Goal: Task Accomplishment & Management: Use online tool/utility

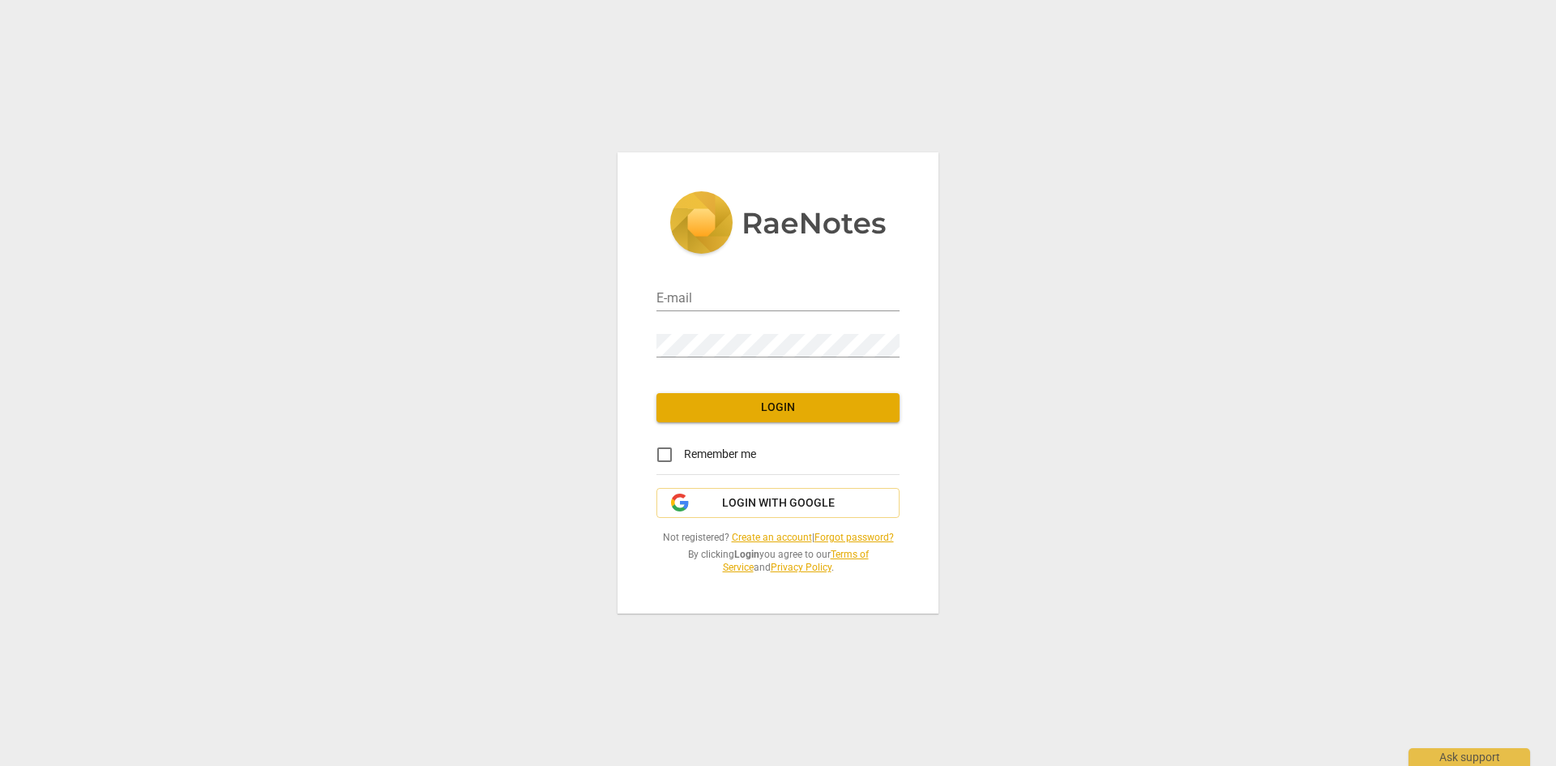
type input "[EMAIL_ADDRESS][DOMAIN_NAME]"
click at [763, 412] on span "Login" at bounding box center [777, 408] width 217 height 16
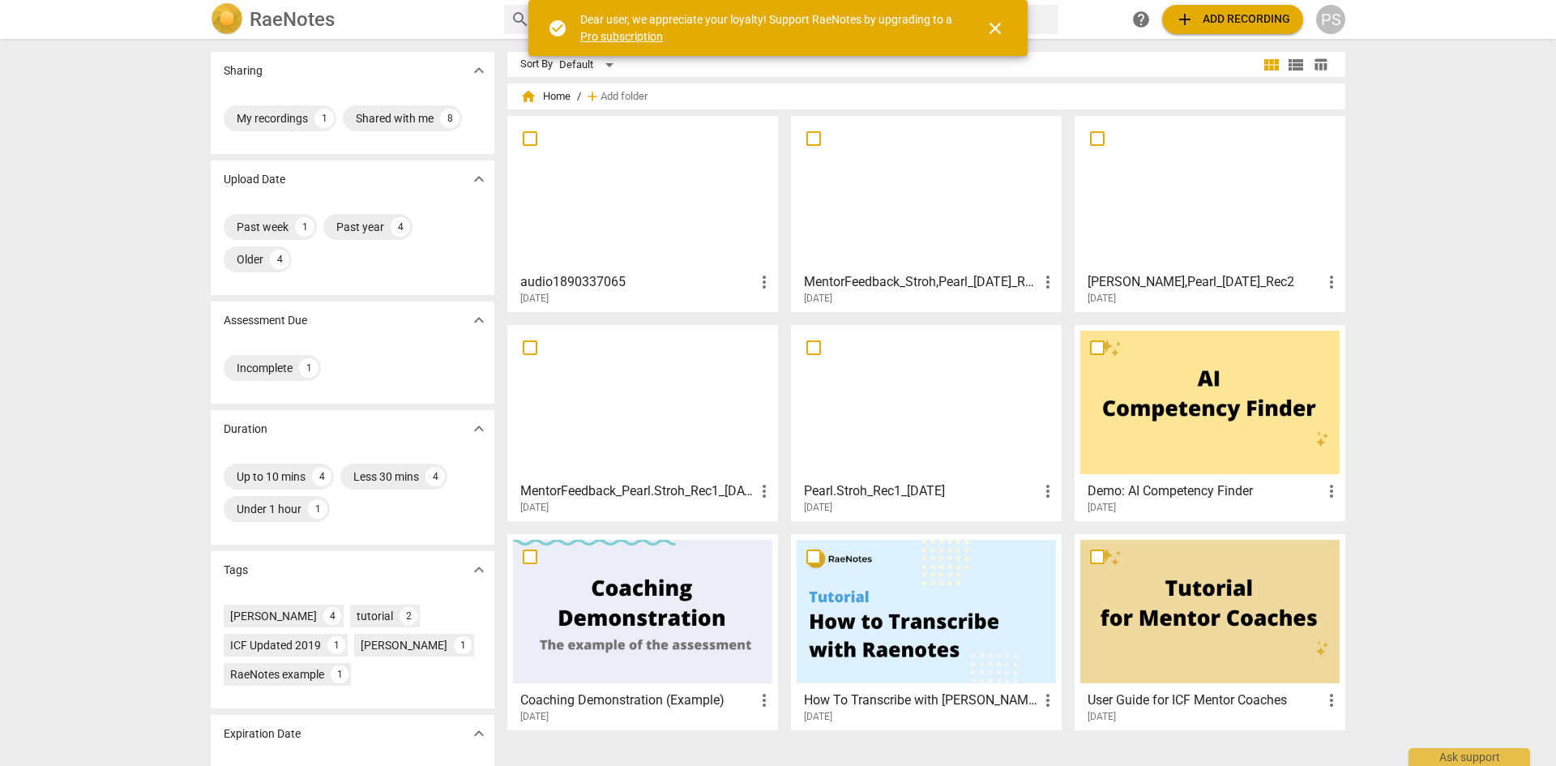
click at [1207, 19] on span "add Add recording" at bounding box center [1232, 19] width 115 height 19
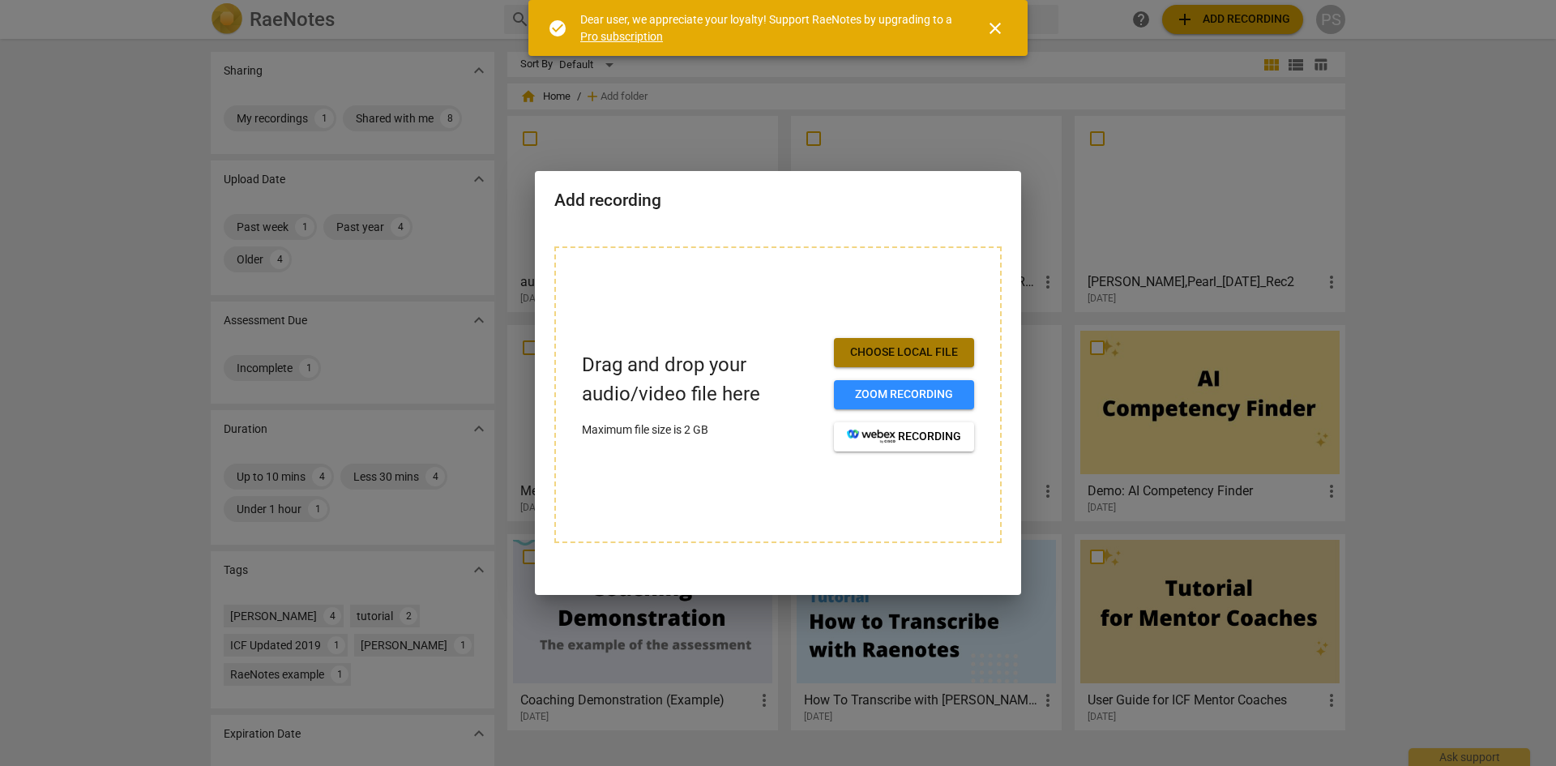
click at [928, 355] on span "Choose local file" at bounding box center [904, 352] width 114 height 16
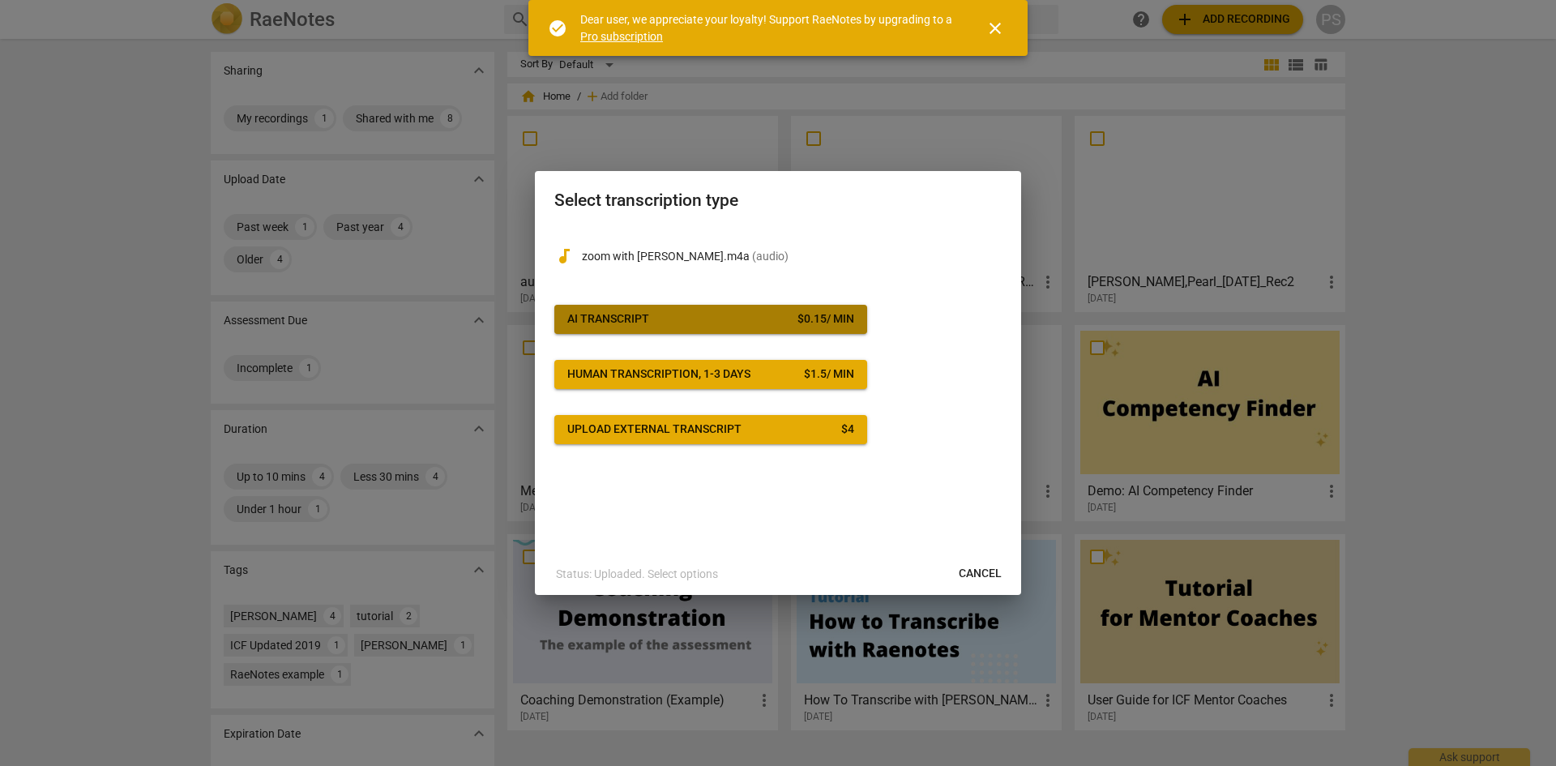
click at [715, 316] on span "AI Transcript $ 0.15 / min" at bounding box center [710, 319] width 287 height 16
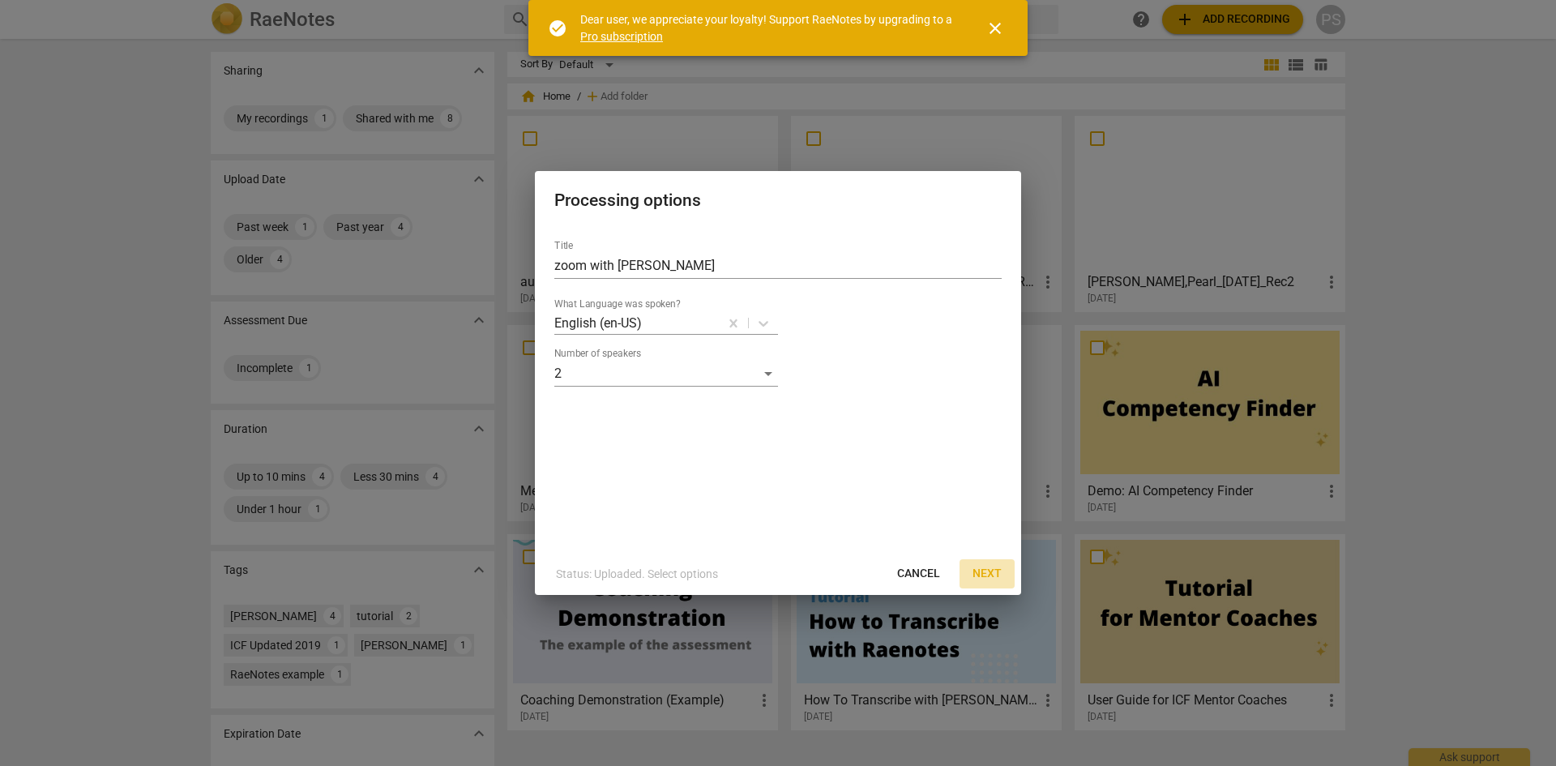
click at [981, 573] on span "Next" at bounding box center [986, 574] width 29 height 16
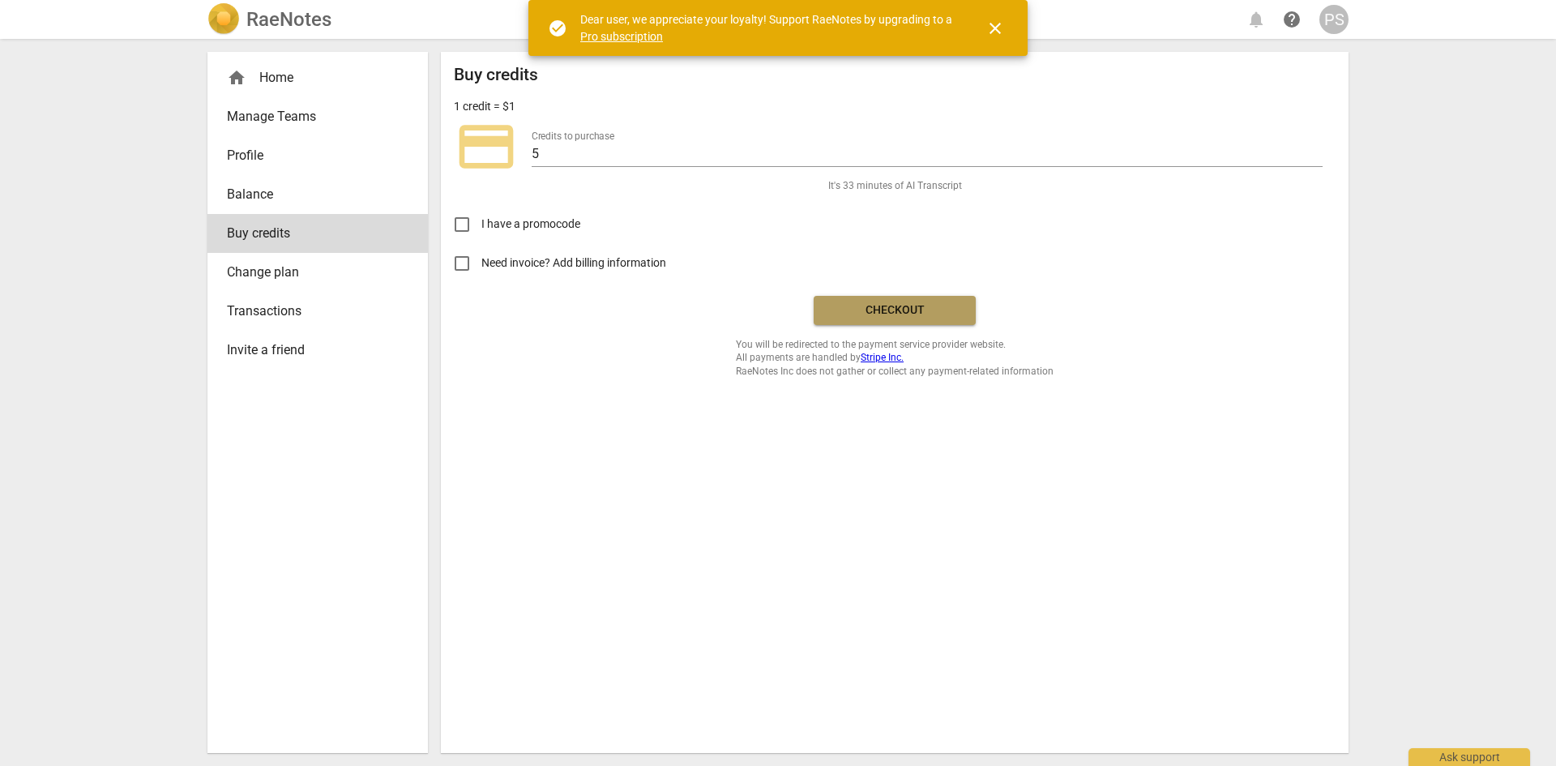
click at [887, 312] on span "Checkout" at bounding box center [895, 310] width 136 height 16
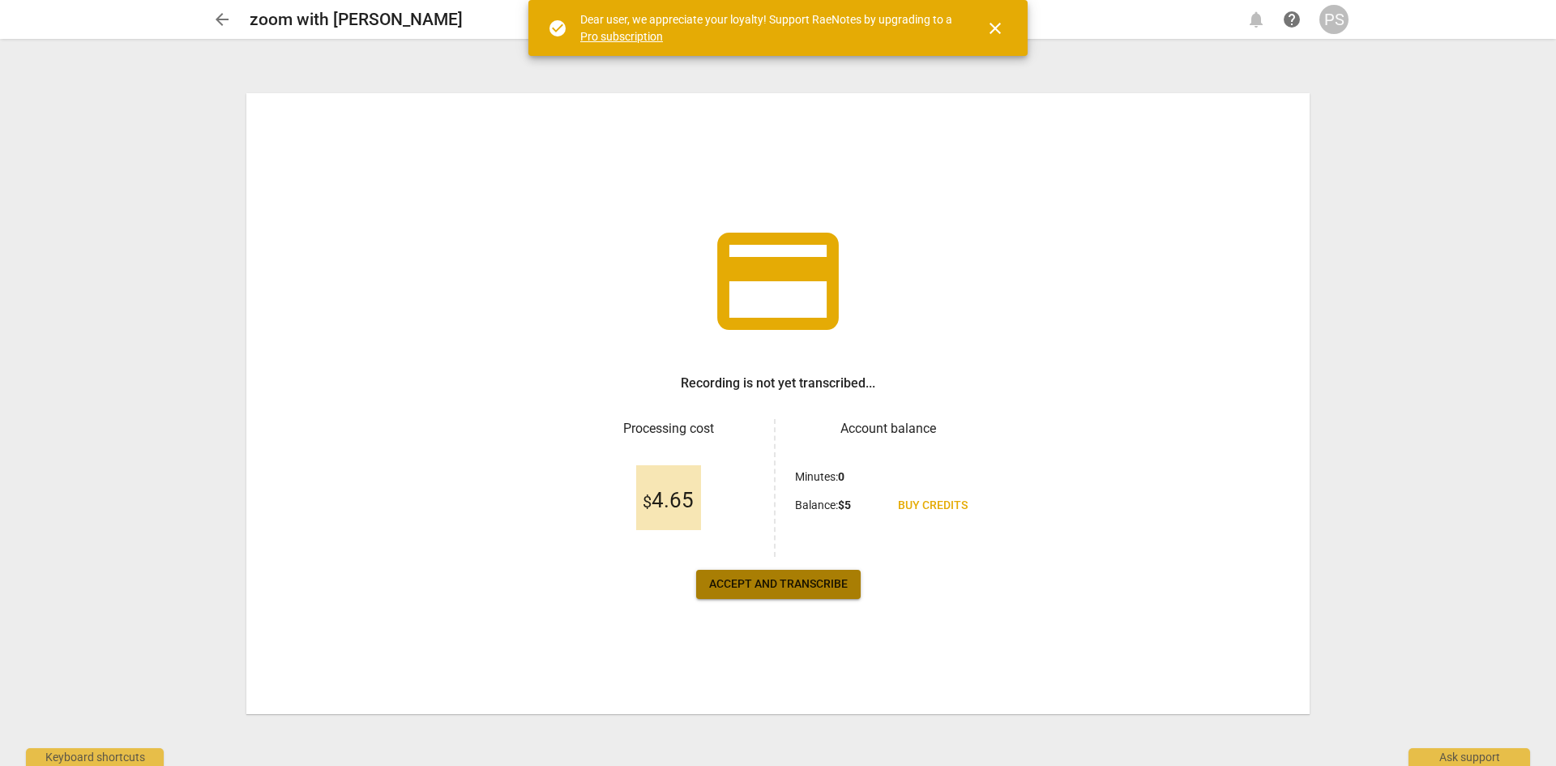
click at [751, 588] on span "Accept and transcribe" at bounding box center [778, 584] width 139 height 16
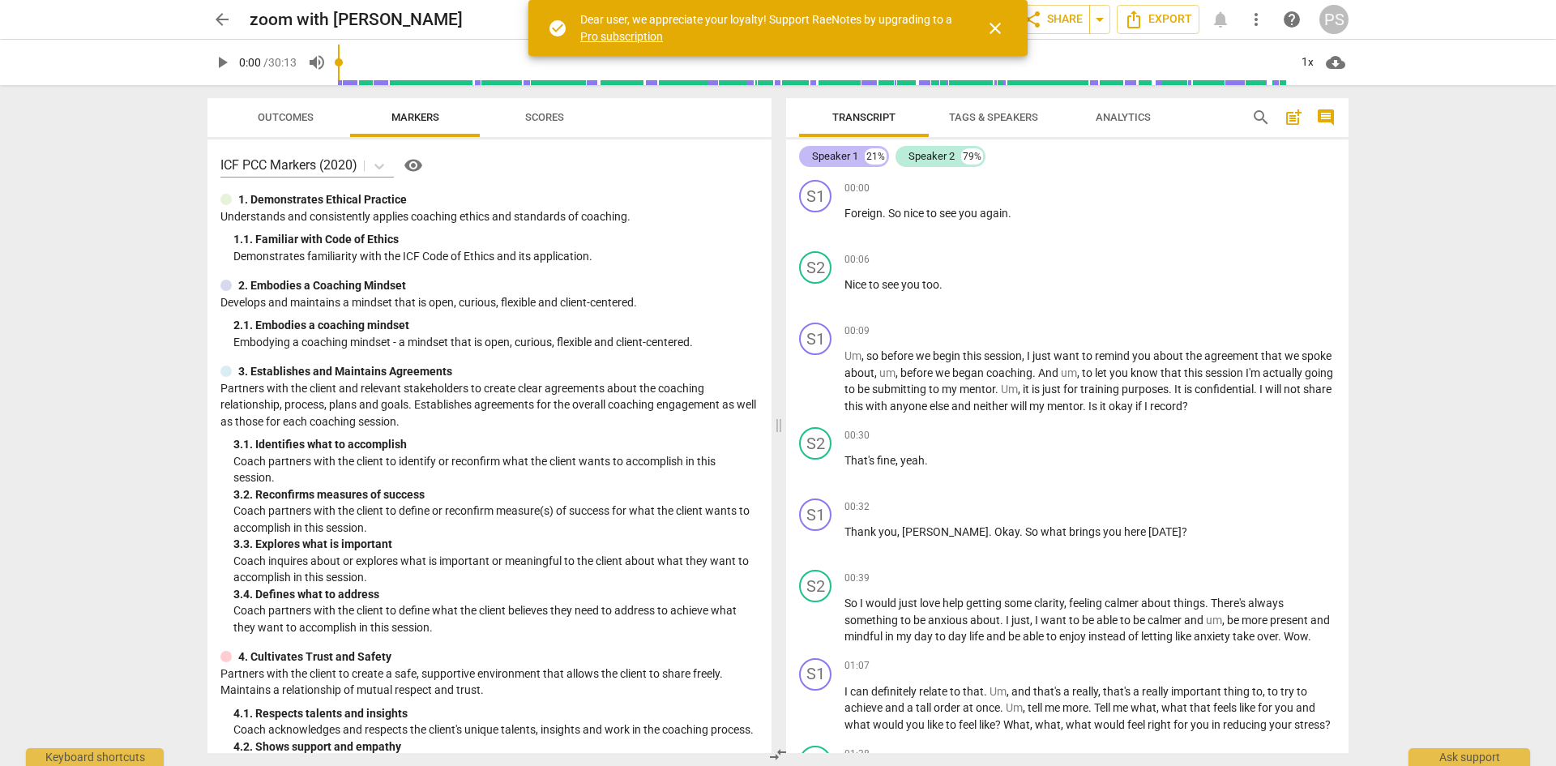
click at [844, 153] on div "Speaker 1" at bounding box center [835, 156] width 46 height 16
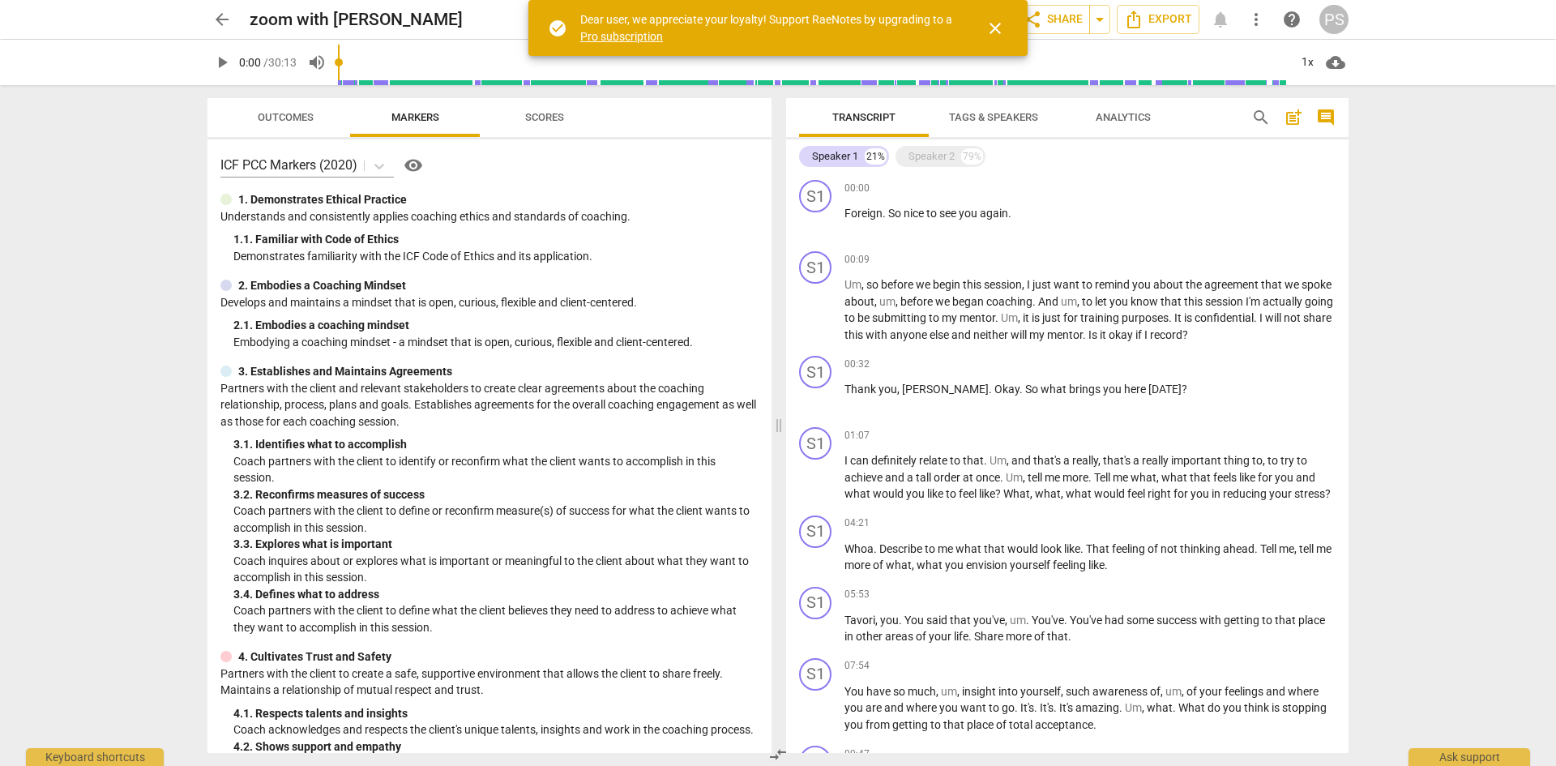
click at [991, 118] on span "Tags & Speakers" at bounding box center [993, 117] width 89 height 12
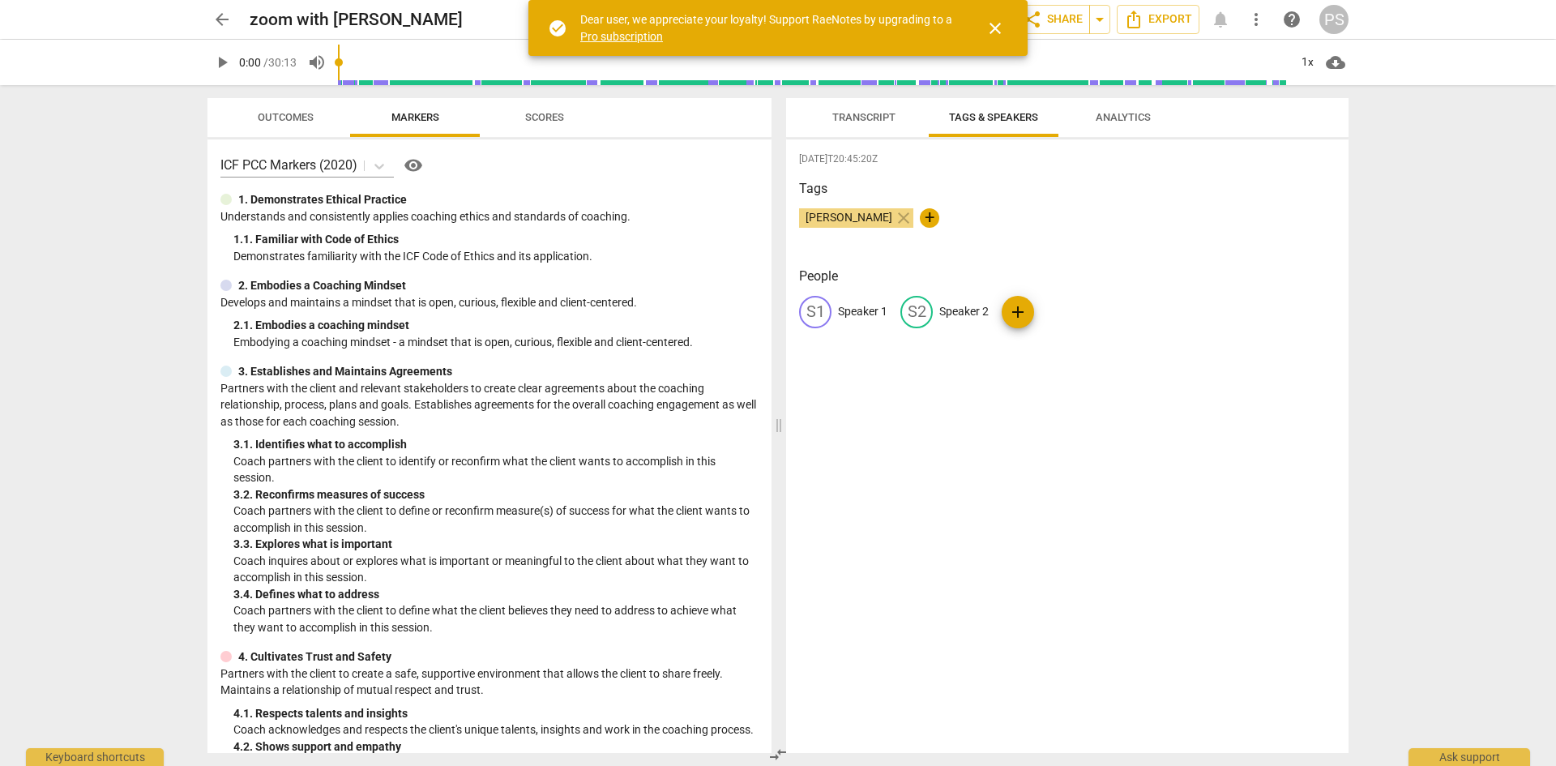
click at [857, 307] on p "Speaker 1" at bounding box center [862, 311] width 49 height 17
click at [920, 216] on span "+" at bounding box center [929, 217] width 19 height 19
click at [851, 299] on input "Speaker 1" at bounding box center [903, 312] width 130 height 26
type input "Pearl"
click at [1115, 300] on button "add" at bounding box center [1123, 312] width 32 height 32
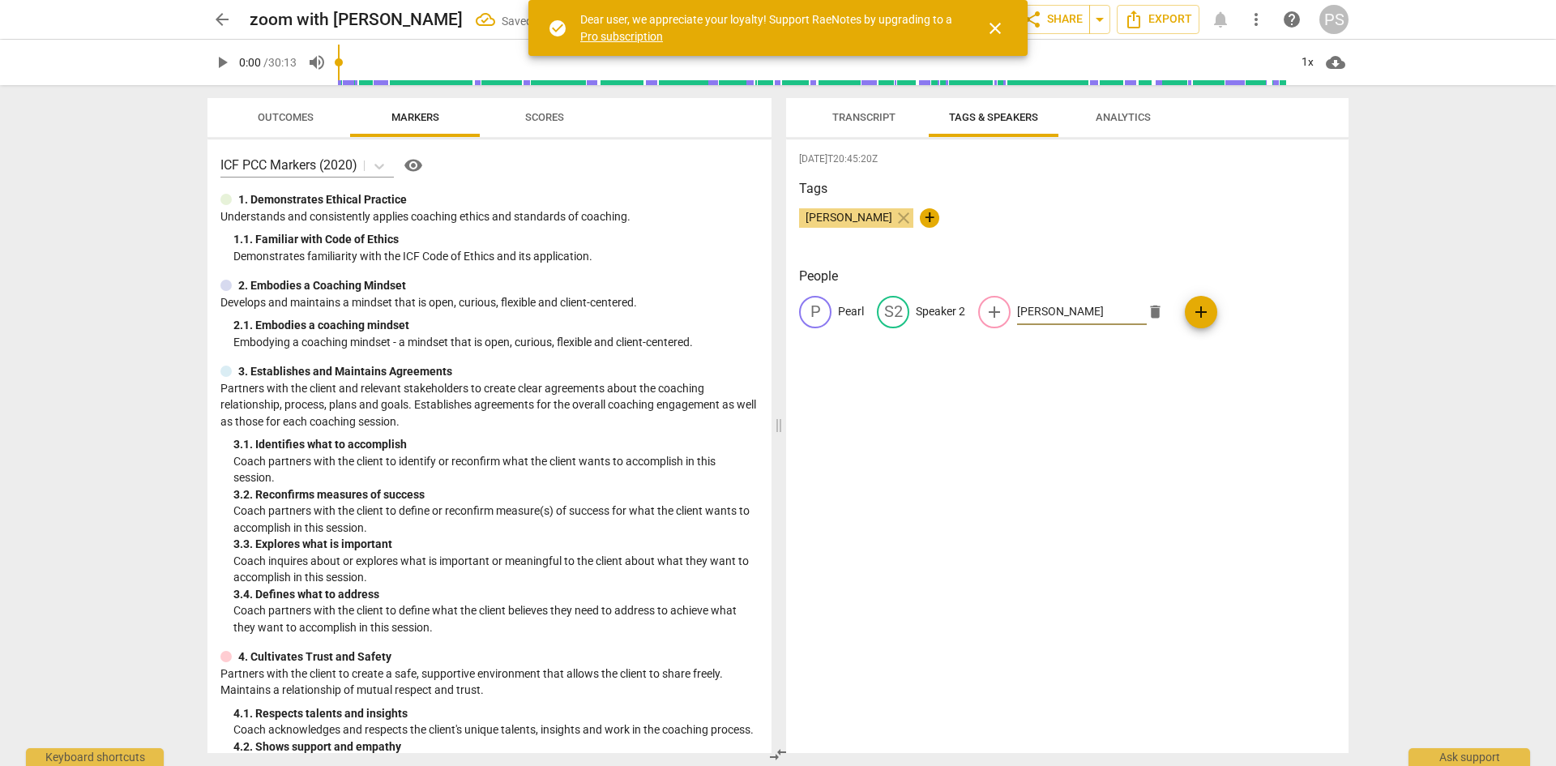
type input "[PERSON_NAME]"
click at [860, 114] on span "Transcript" at bounding box center [863, 117] width 63 height 12
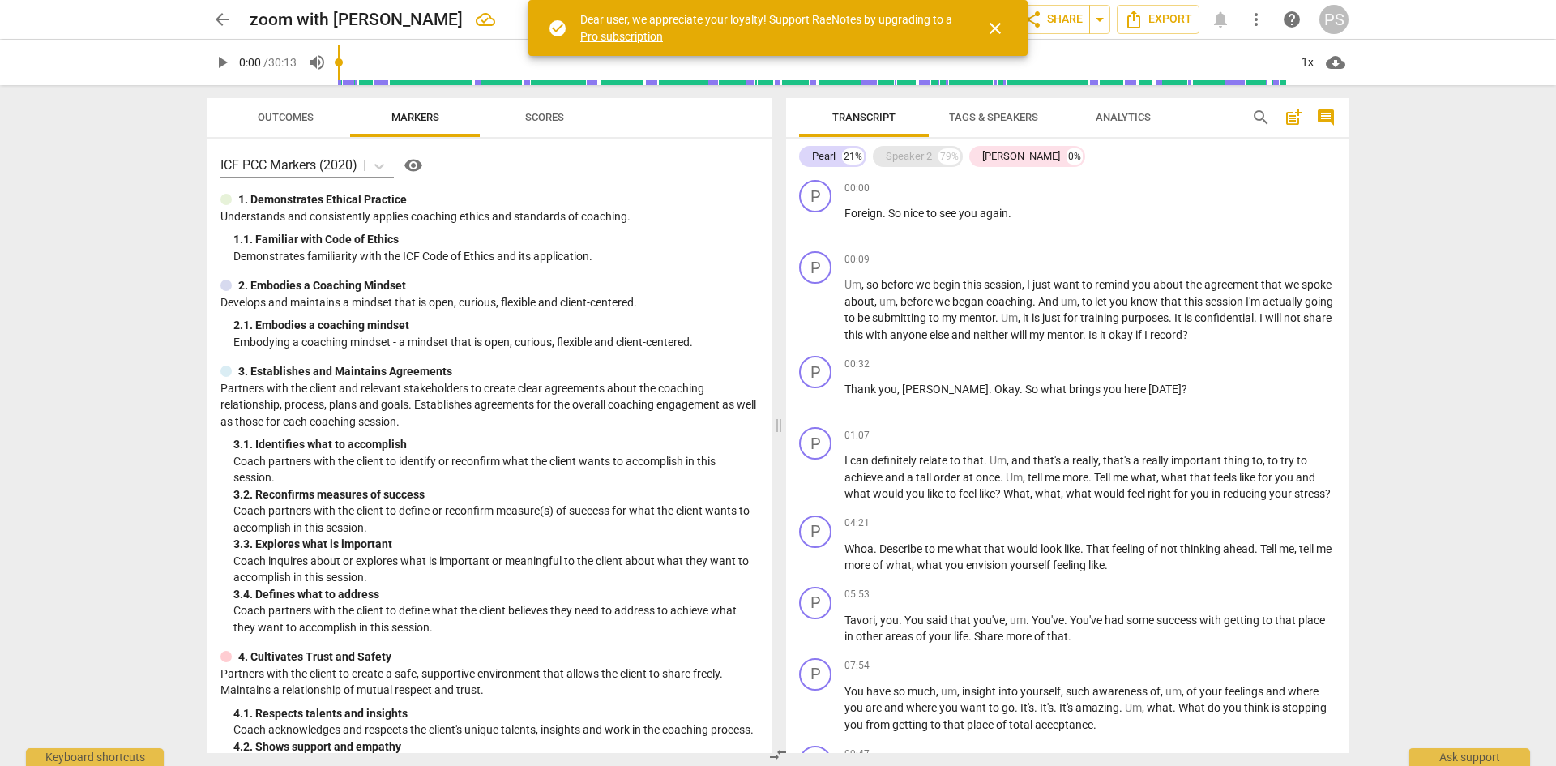
click at [930, 160] on div "Speaker 2" at bounding box center [909, 156] width 46 height 16
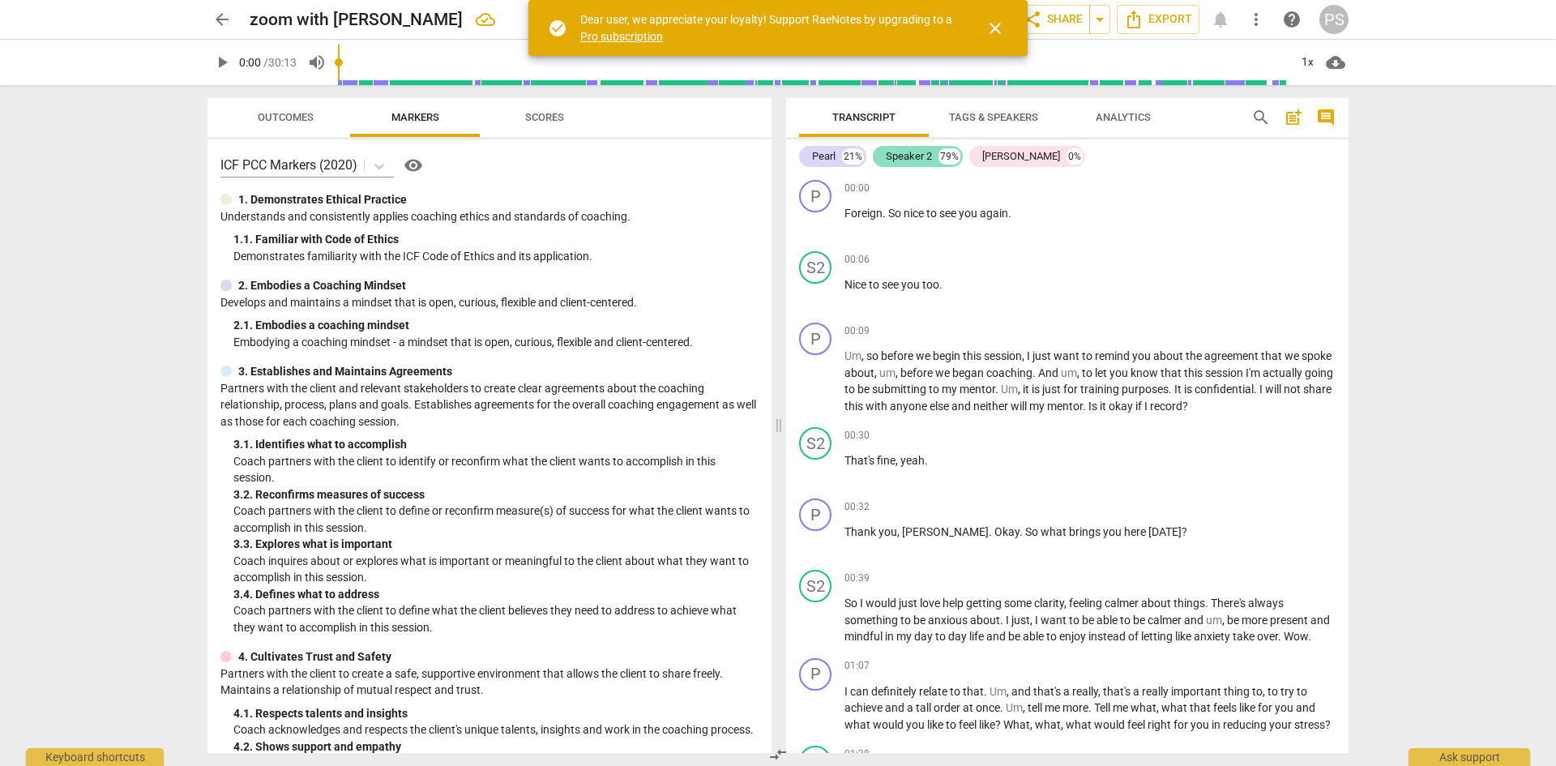
click at [925, 159] on div "Speaker 2" at bounding box center [909, 156] width 46 height 16
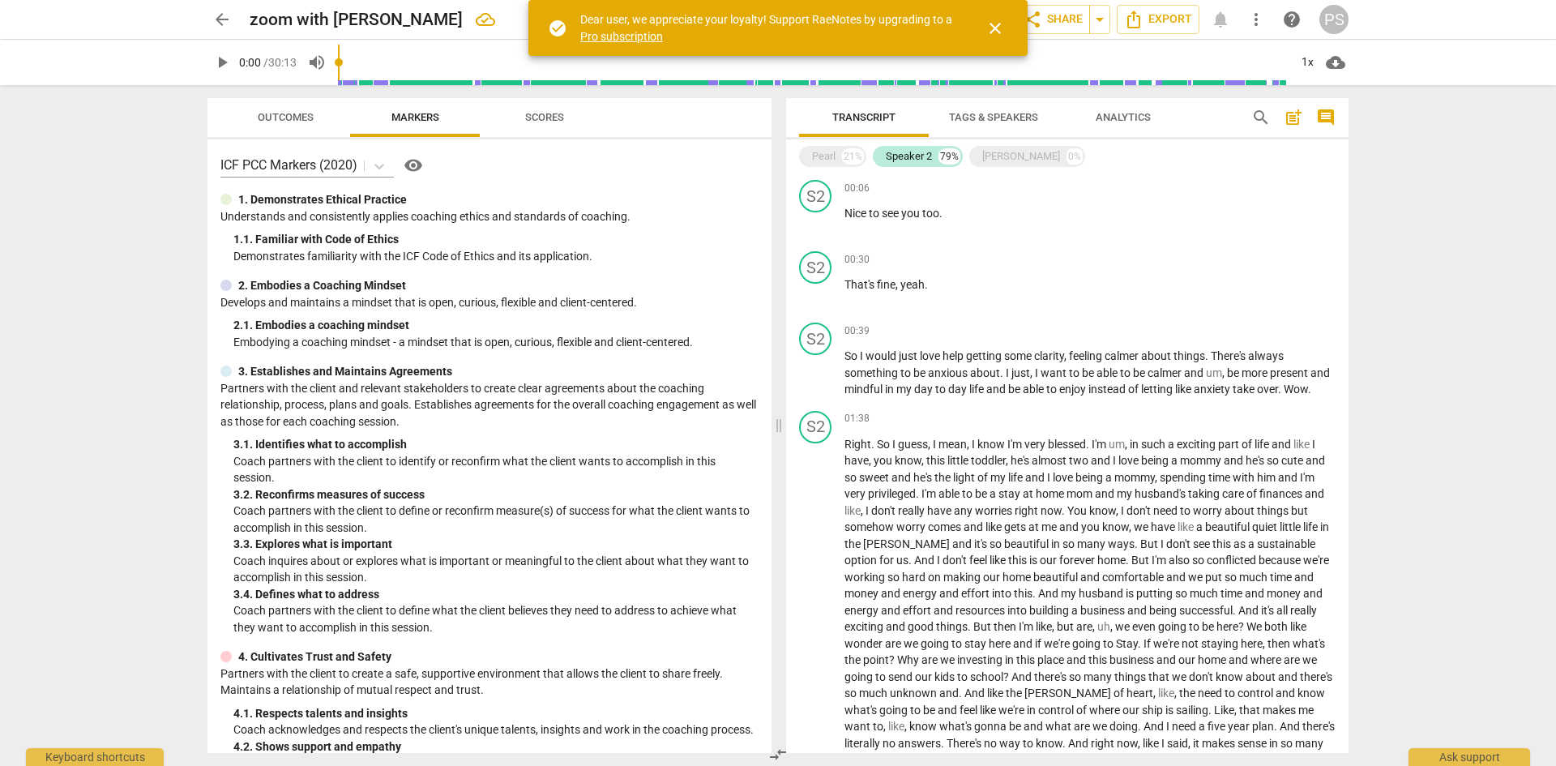
click at [884, 113] on span "Transcript" at bounding box center [863, 117] width 63 height 12
click at [968, 109] on span "Tags & Speakers" at bounding box center [994, 118] width 128 height 22
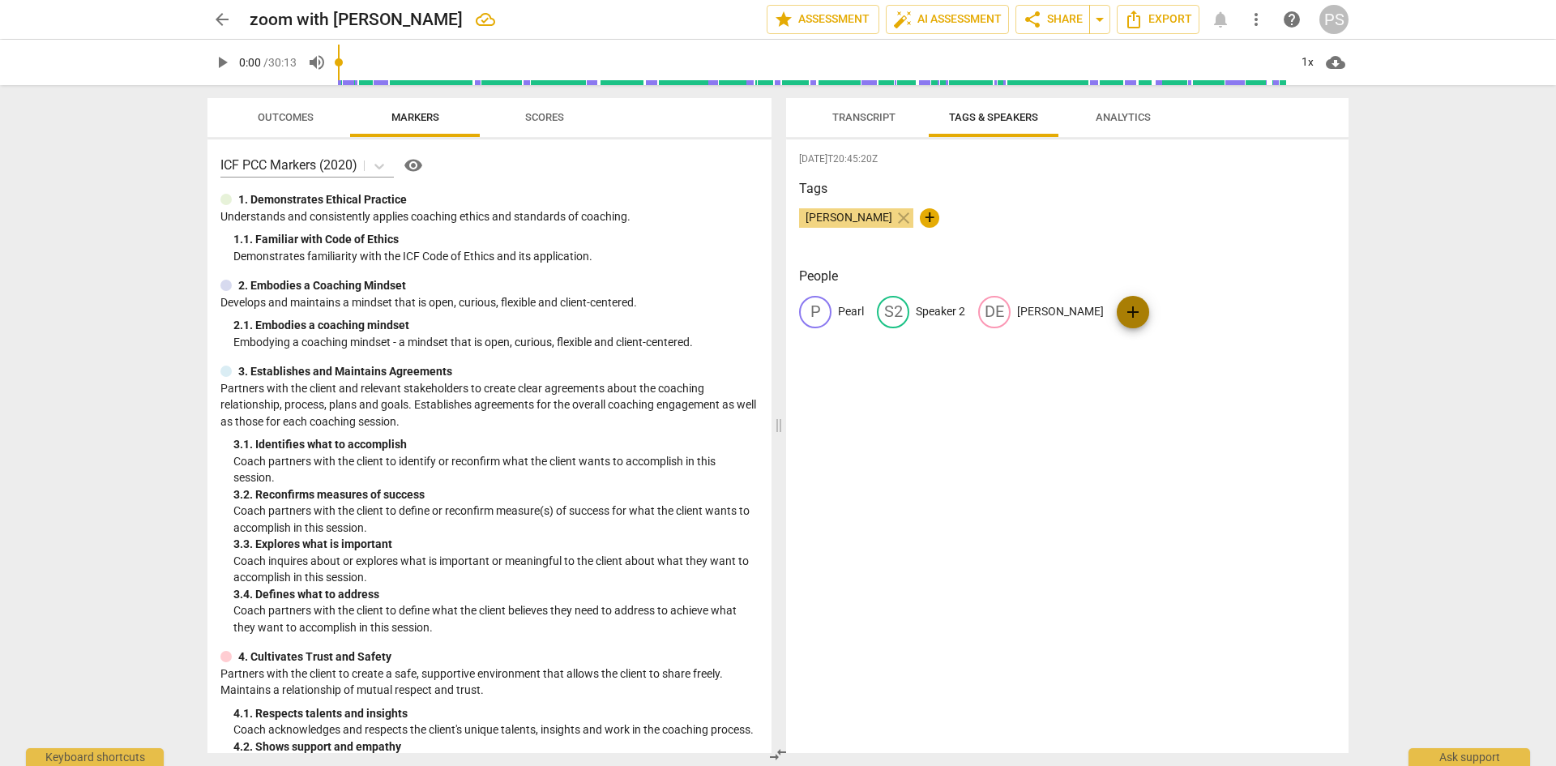
click at [1123, 317] on span "add" at bounding box center [1132, 311] width 19 height 19
click at [1285, 314] on span "delete" at bounding box center [1293, 311] width 17 height 17
click at [1123, 315] on span "add" at bounding box center [1132, 311] width 19 height 19
click at [997, 304] on span "edit" at bounding box center [994, 311] width 19 height 19
click at [1148, 318] on span "delete" at bounding box center [1155, 311] width 17 height 17
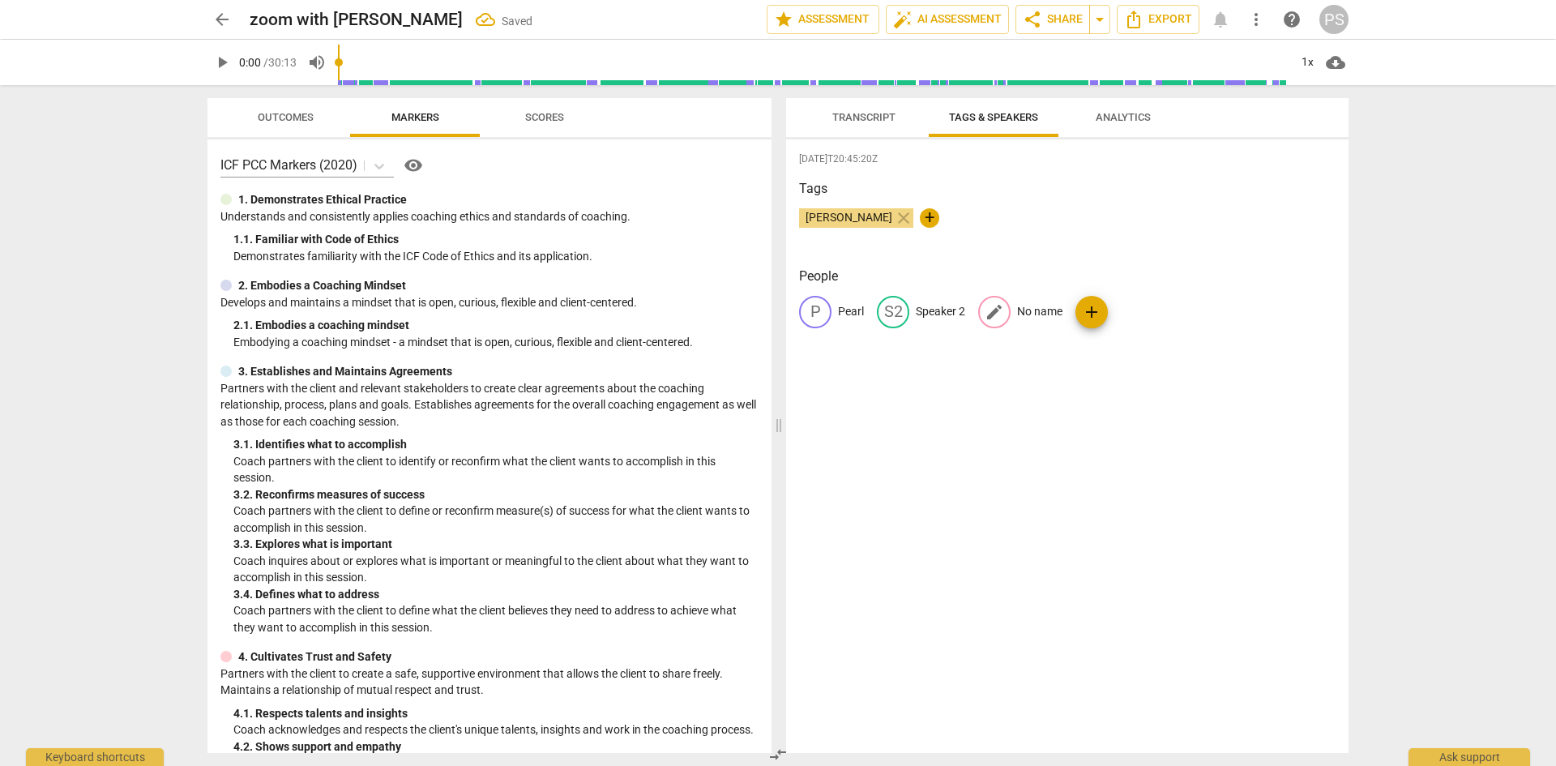
click at [991, 308] on span "edit" at bounding box center [994, 311] width 19 height 19
click at [1154, 309] on span "delete" at bounding box center [1155, 311] width 17 height 17
click at [886, 305] on span "edit" at bounding box center [892, 311] width 19 height 19
type input "[PERSON_NAME]"
click at [920, 405] on div "[DATE]T20:45:20Z Tags [PERSON_NAME] close + People P Pearl edit [PERSON_NAME] d…" at bounding box center [1067, 445] width 562 height 613
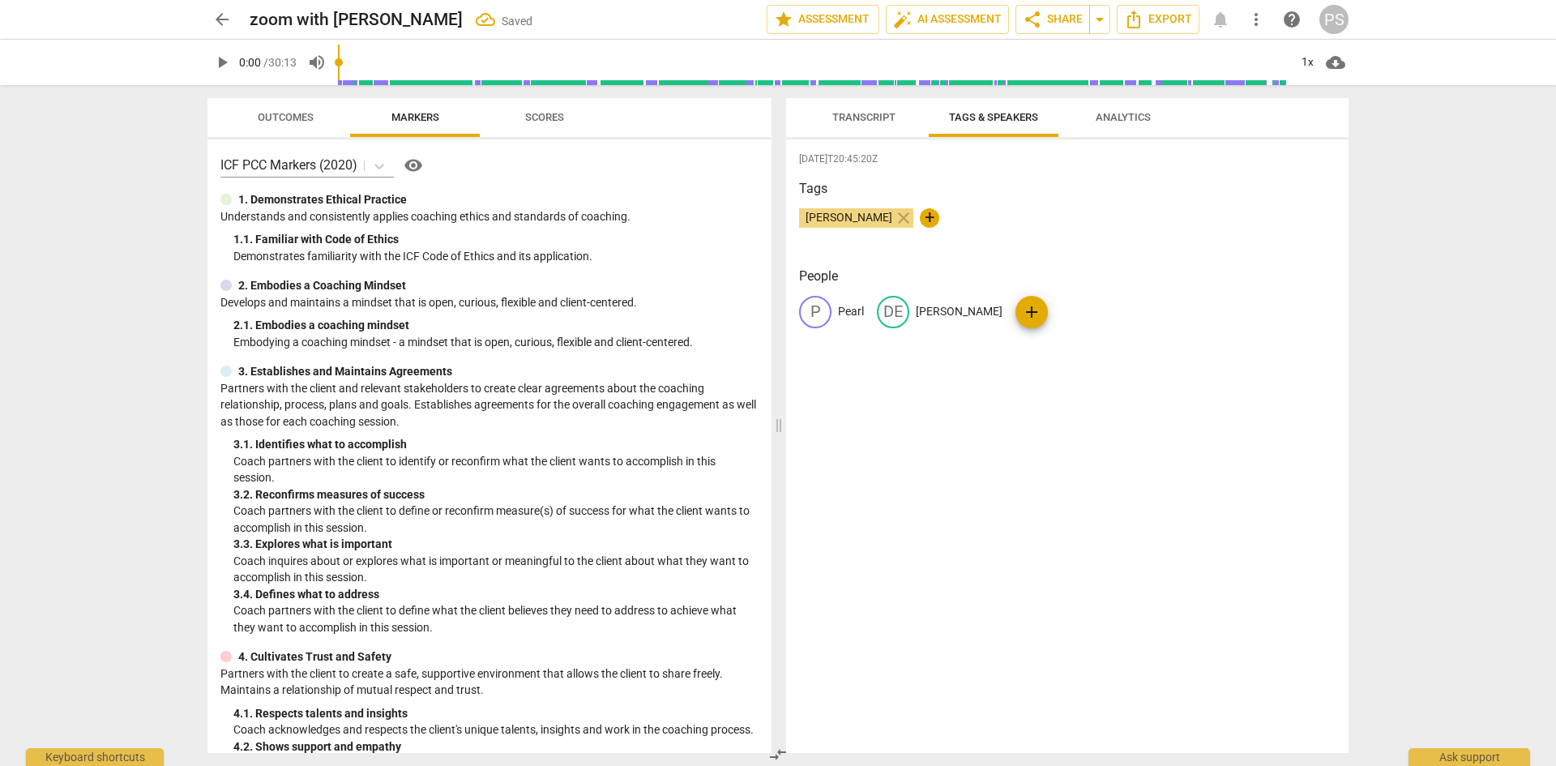
click at [857, 113] on span "Transcript" at bounding box center [863, 117] width 63 height 12
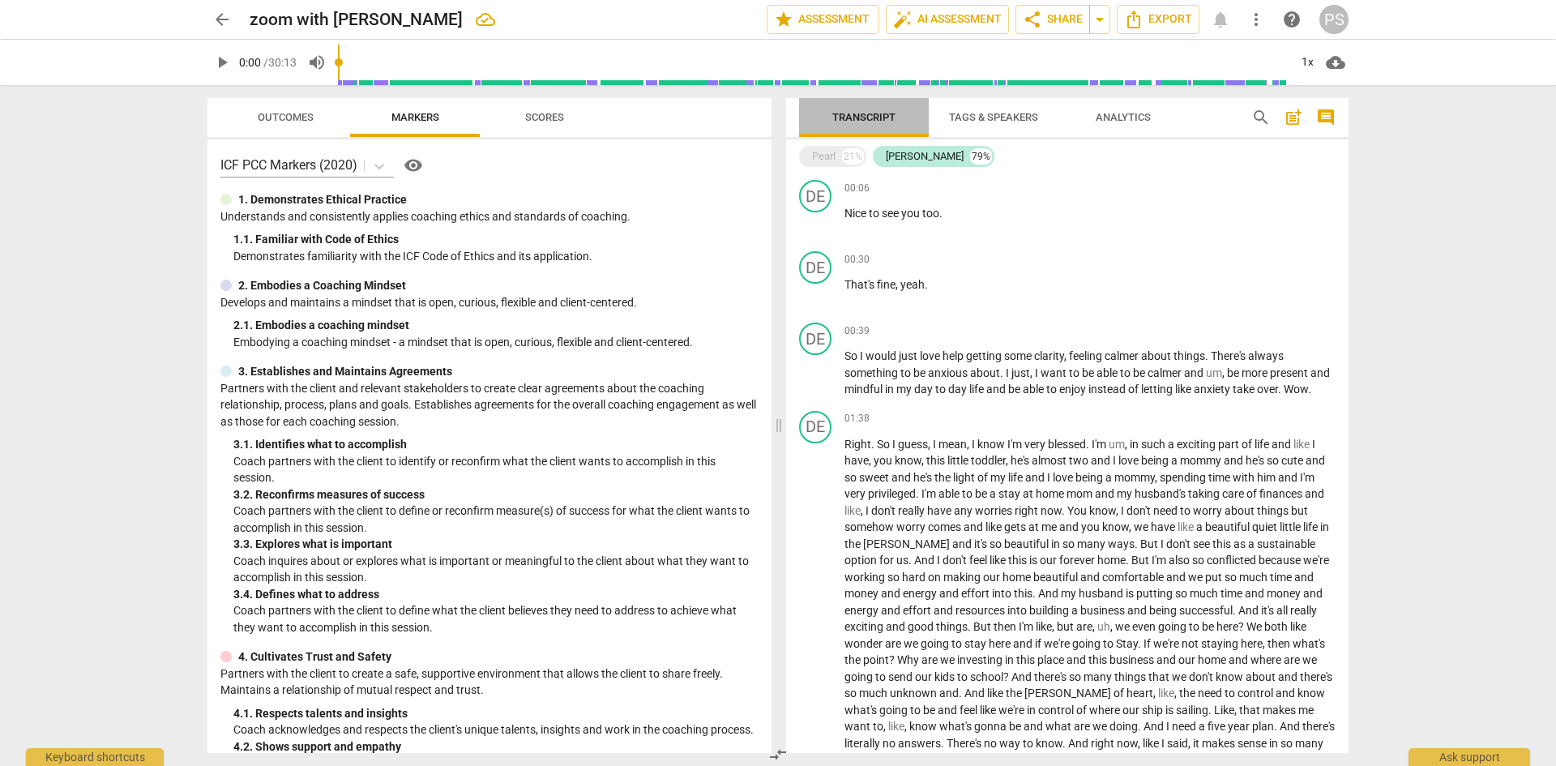
click at [856, 111] on span "Transcript" at bounding box center [863, 117] width 63 height 12
click at [962, 113] on span "Tags & Speakers" at bounding box center [993, 117] width 89 height 12
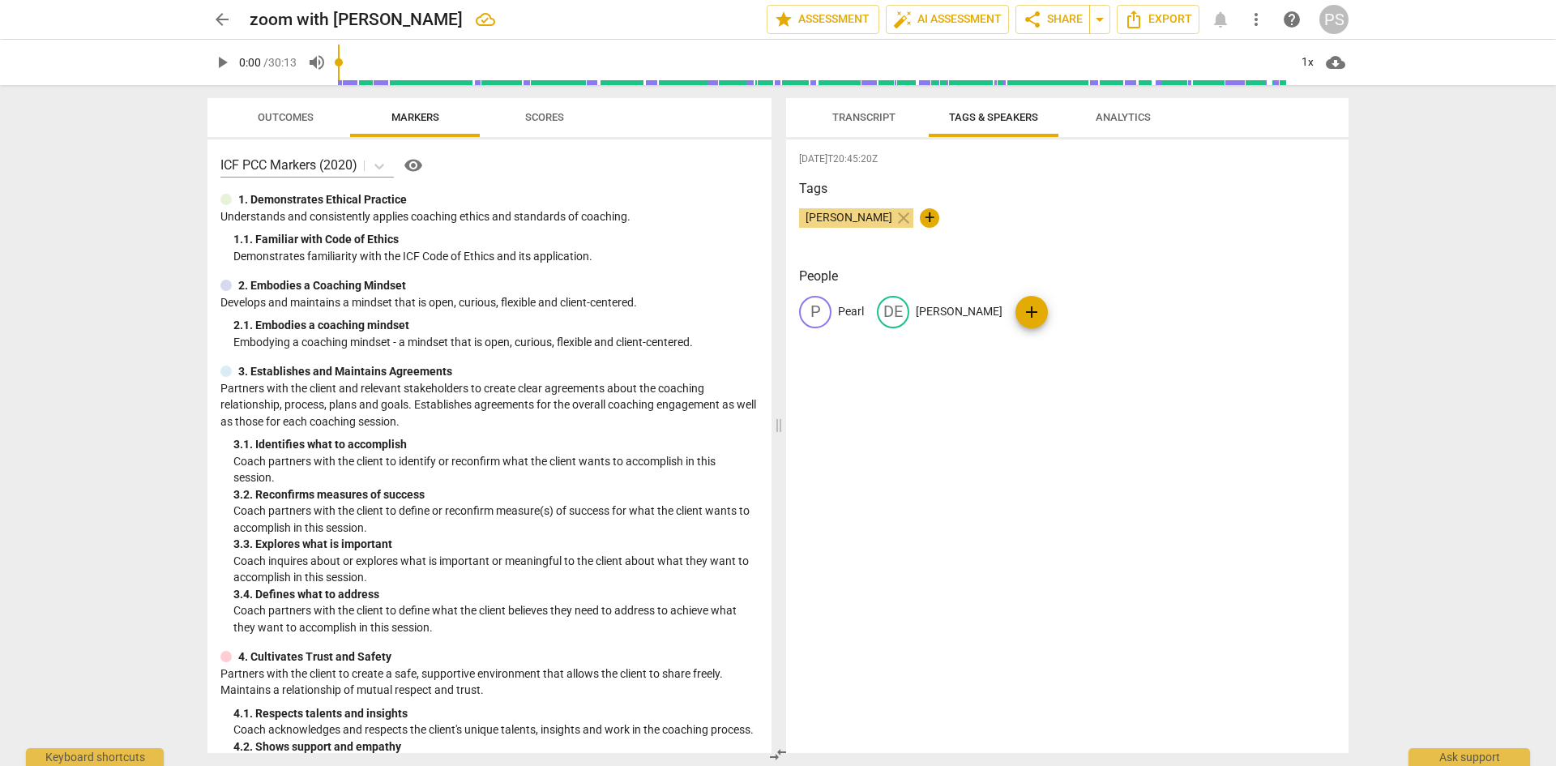
click at [865, 116] on span "Transcript" at bounding box center [863, 117] width 63 height 12
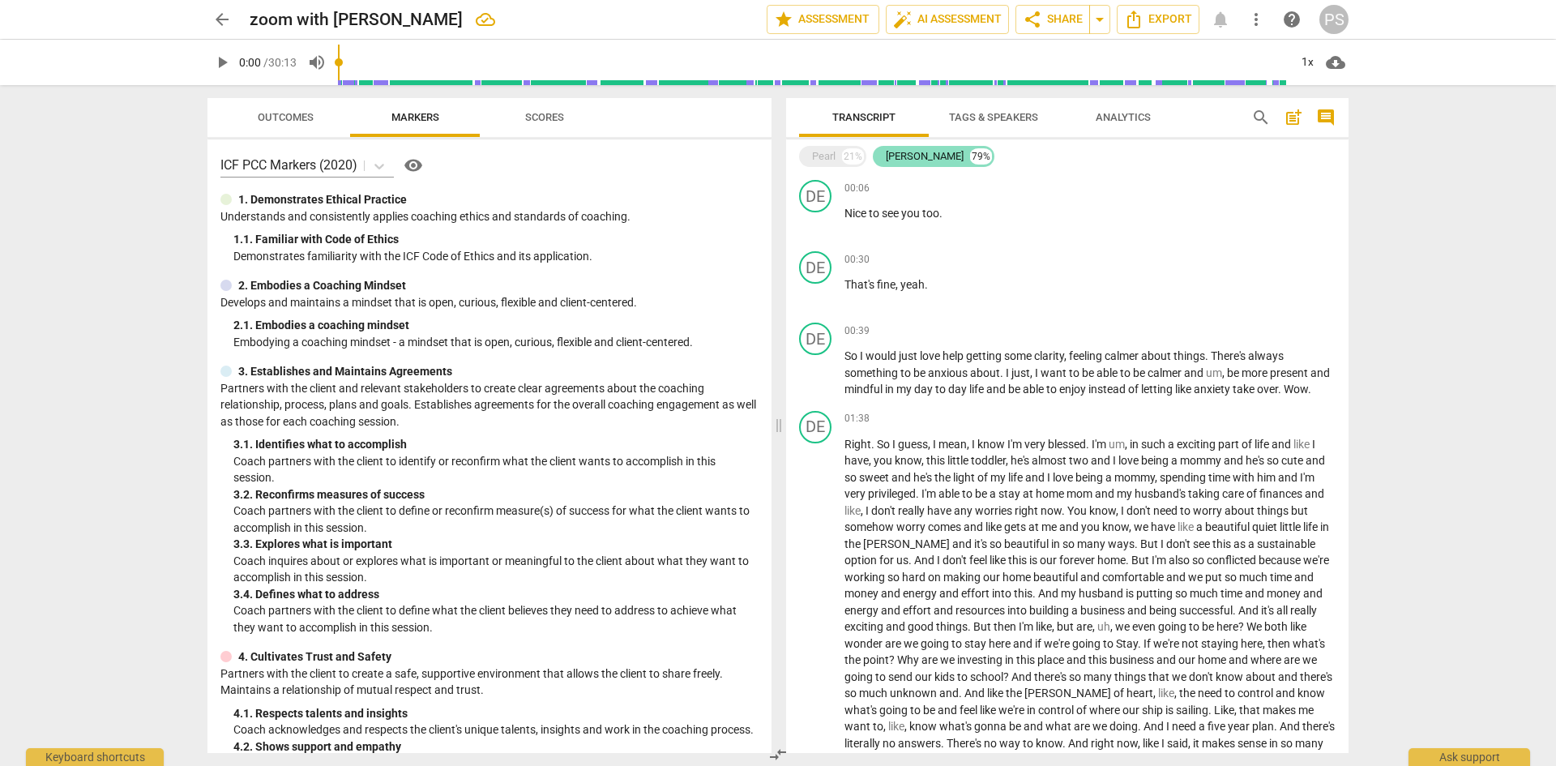
click at [891, 155] on div "[PERSON_NAME]" at bounding box center [925, 156] width 78 height 16
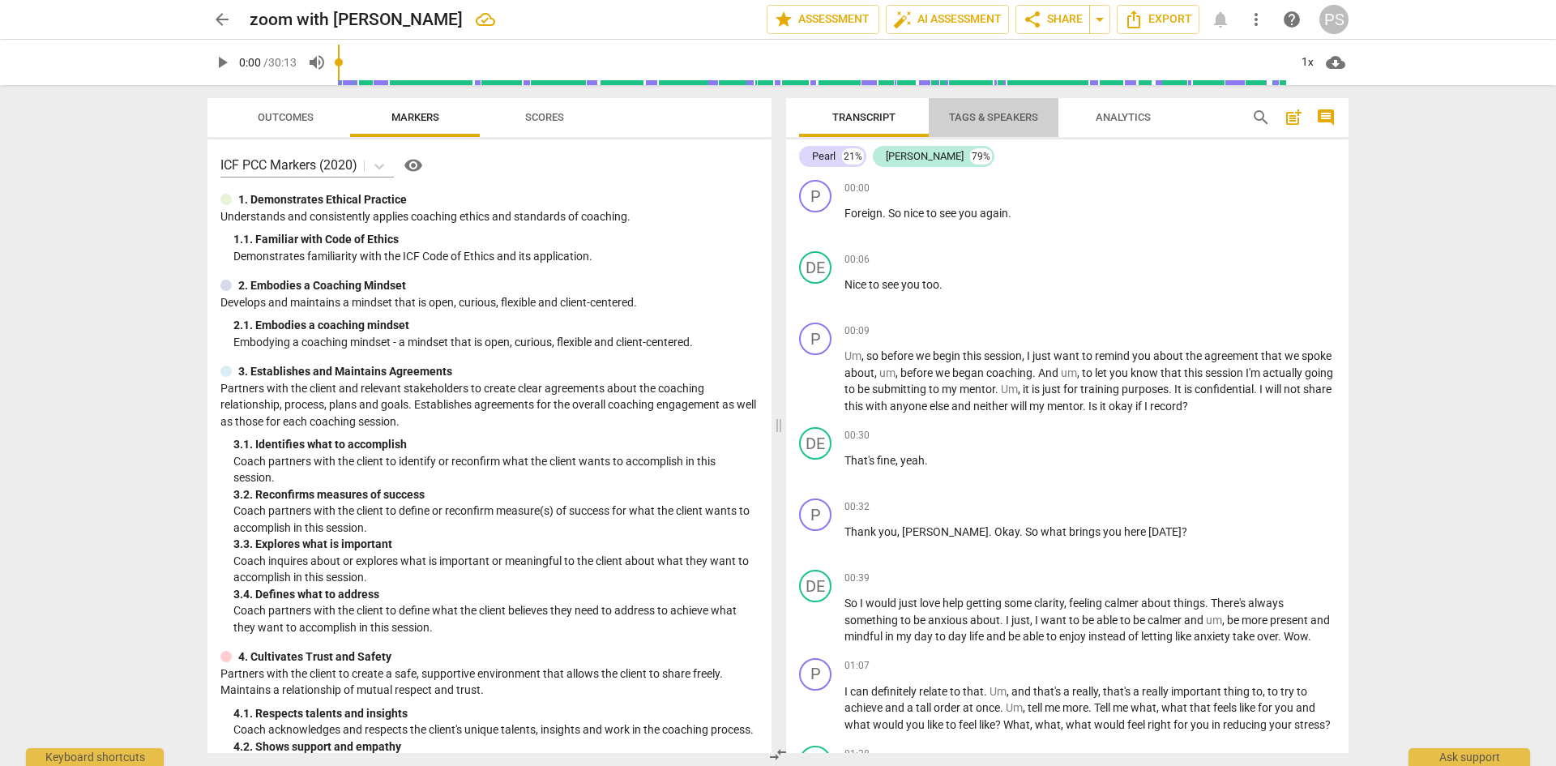
click at [983, 118] on span "Tags & Speakers" at bounding box center [993, 117] width 89 height 12
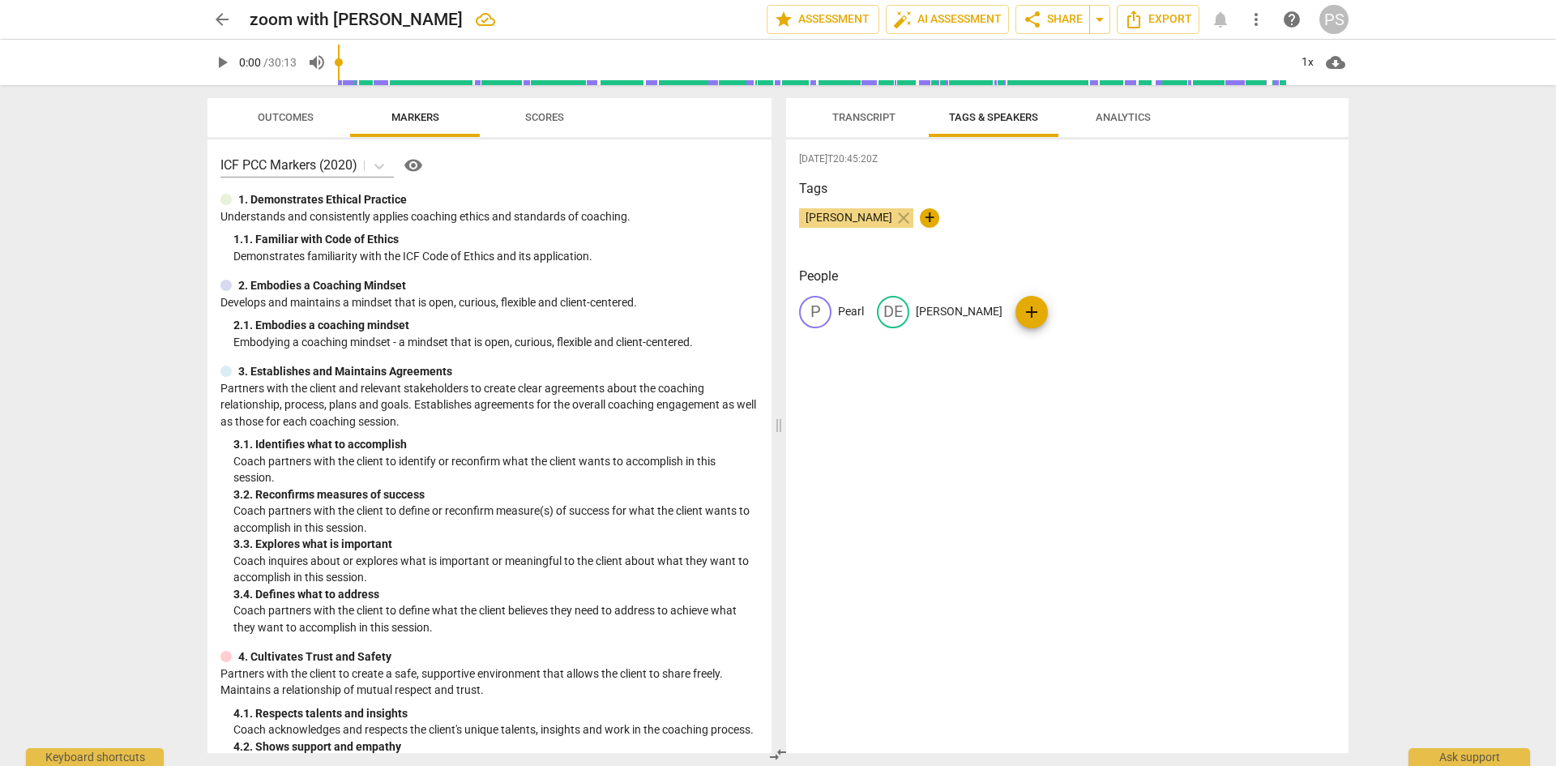
click at [1108, 120] on span "Analytics" at bounding box center [1123, 117] width 55 height 12
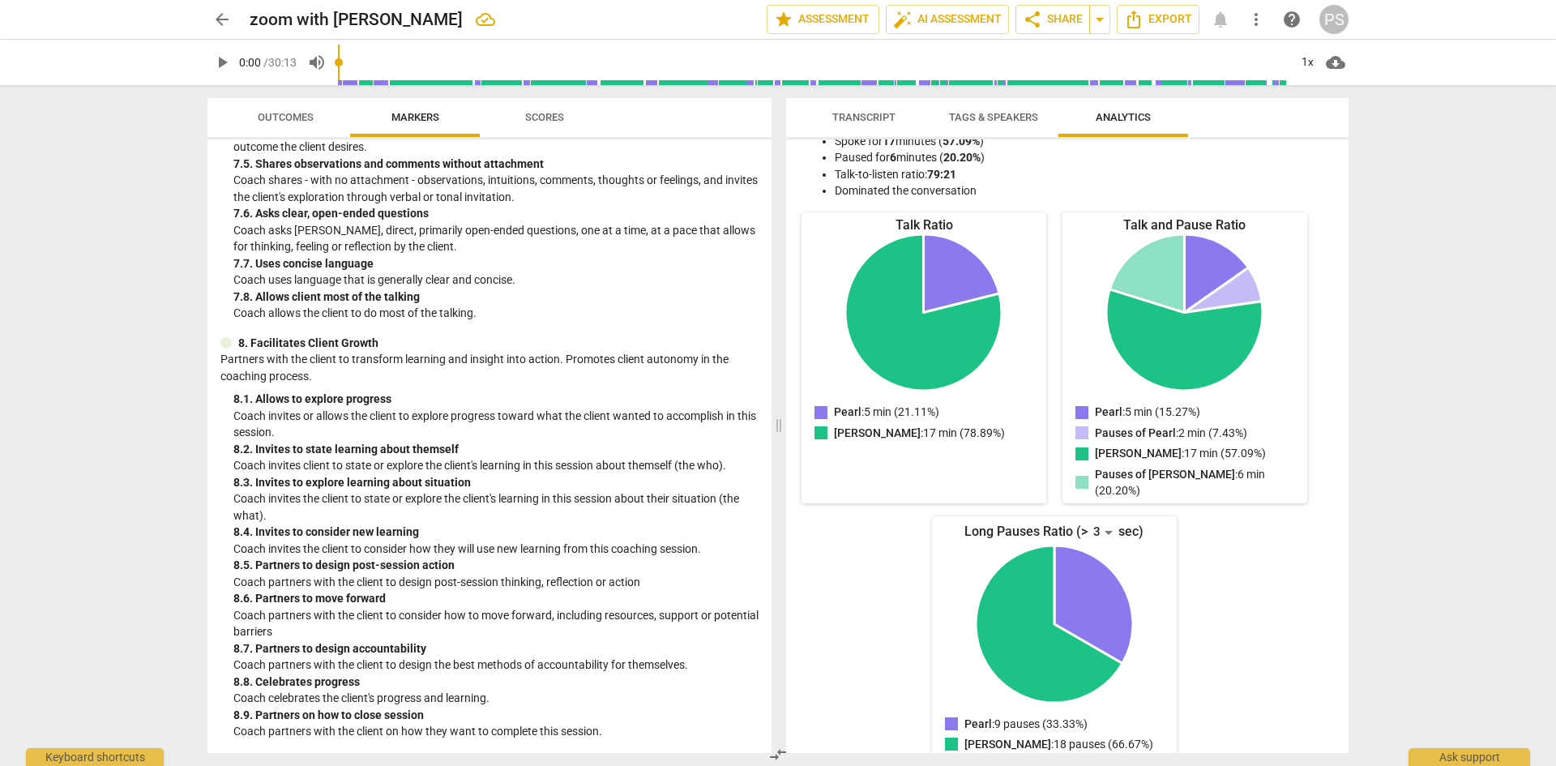
scroll to position [119, 0]
click at [848, 111] on span "Transcript" at bounding box center [863, 117] width 63 height 12
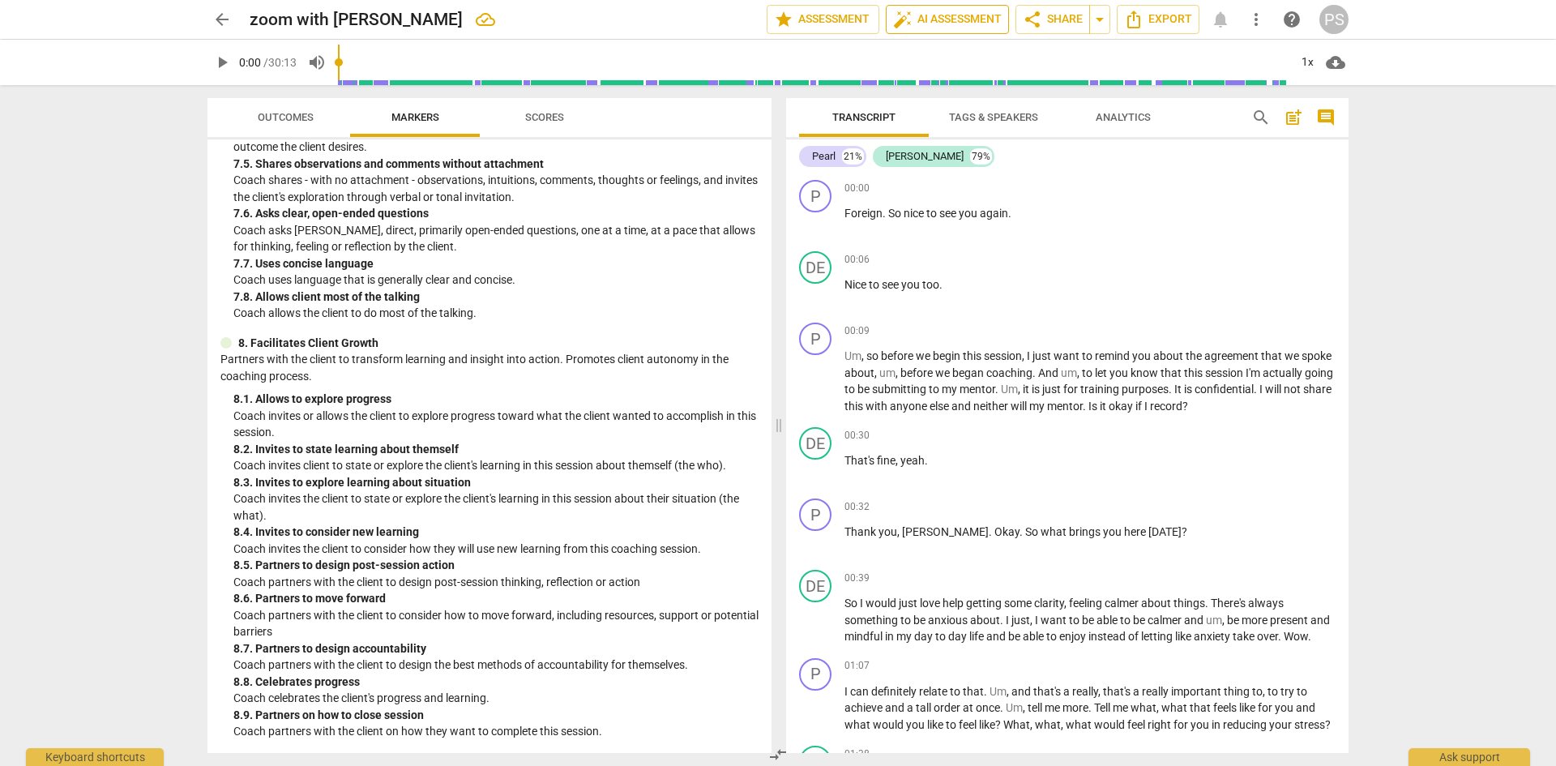
click at [948, 20] on span "auto_fix_high AI Assessment" at bounding box center [947, 19] width 109 height 19
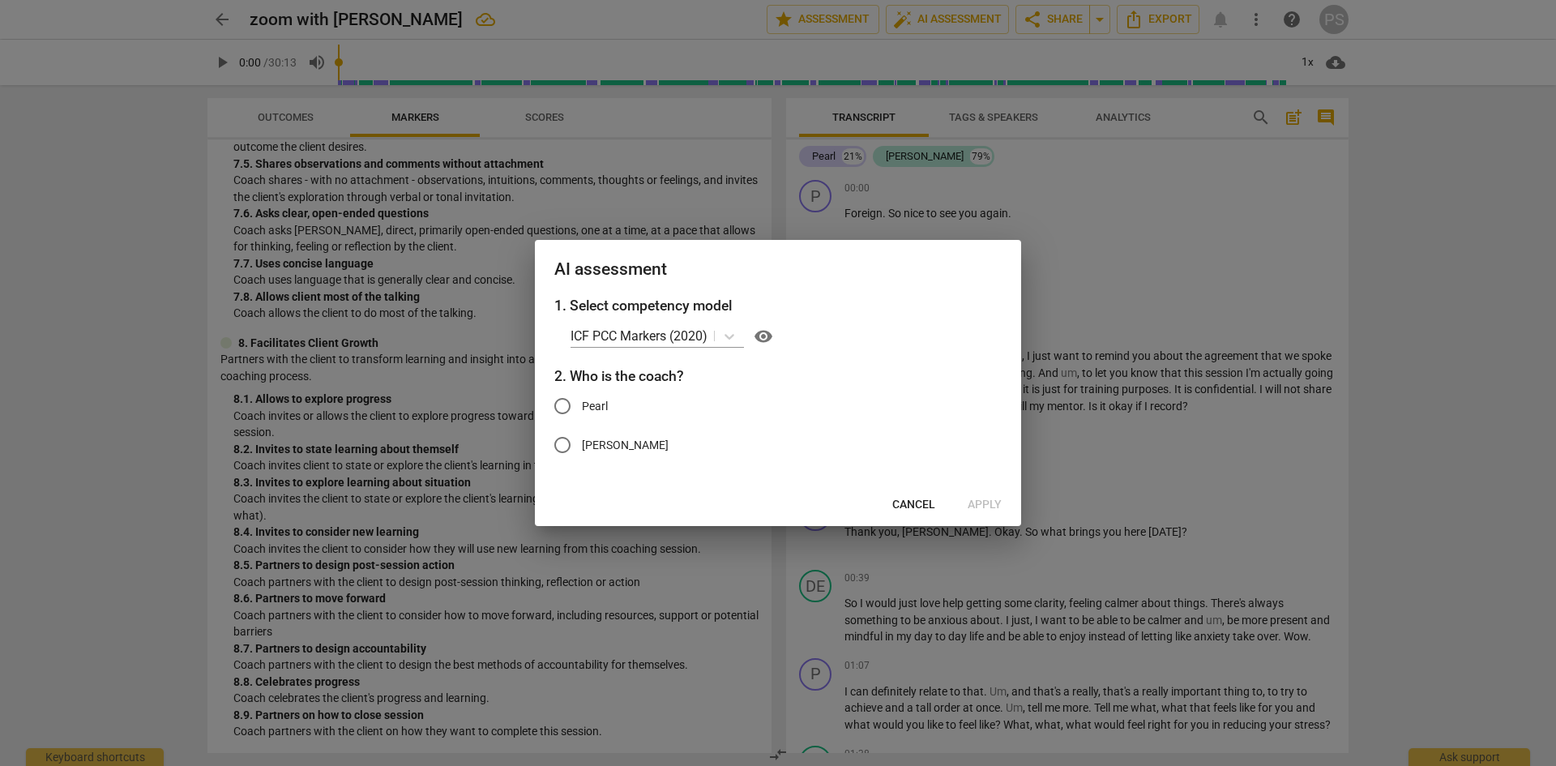
click at [564, 403] on input "Pearl" at bounding box center [562, 406] width 39 height 39
radio input "true"
click at [973, 507] on span "Apply" at bounding box center [985, 505] width 34 height 16
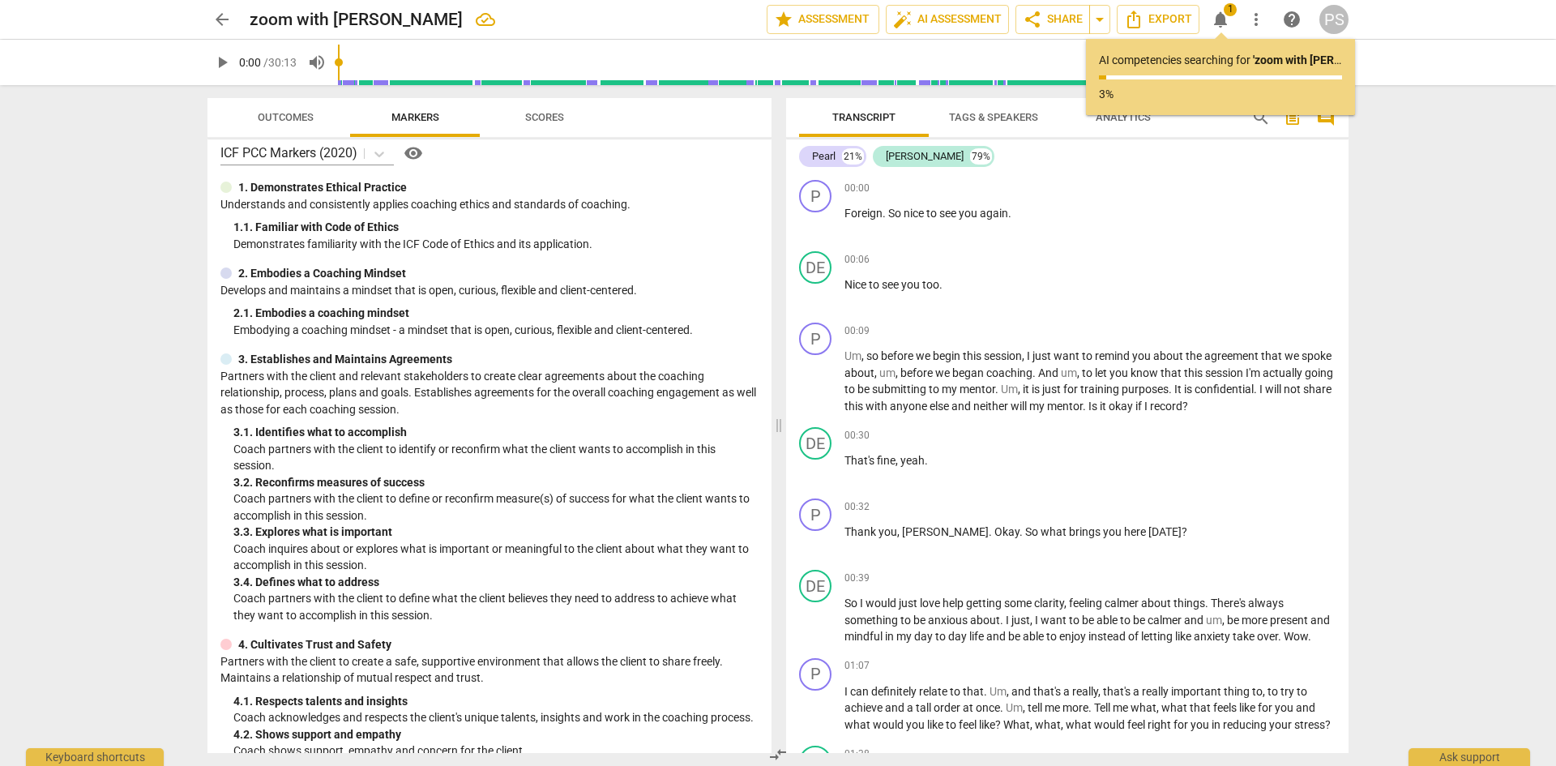
scroll to position [0, 0]
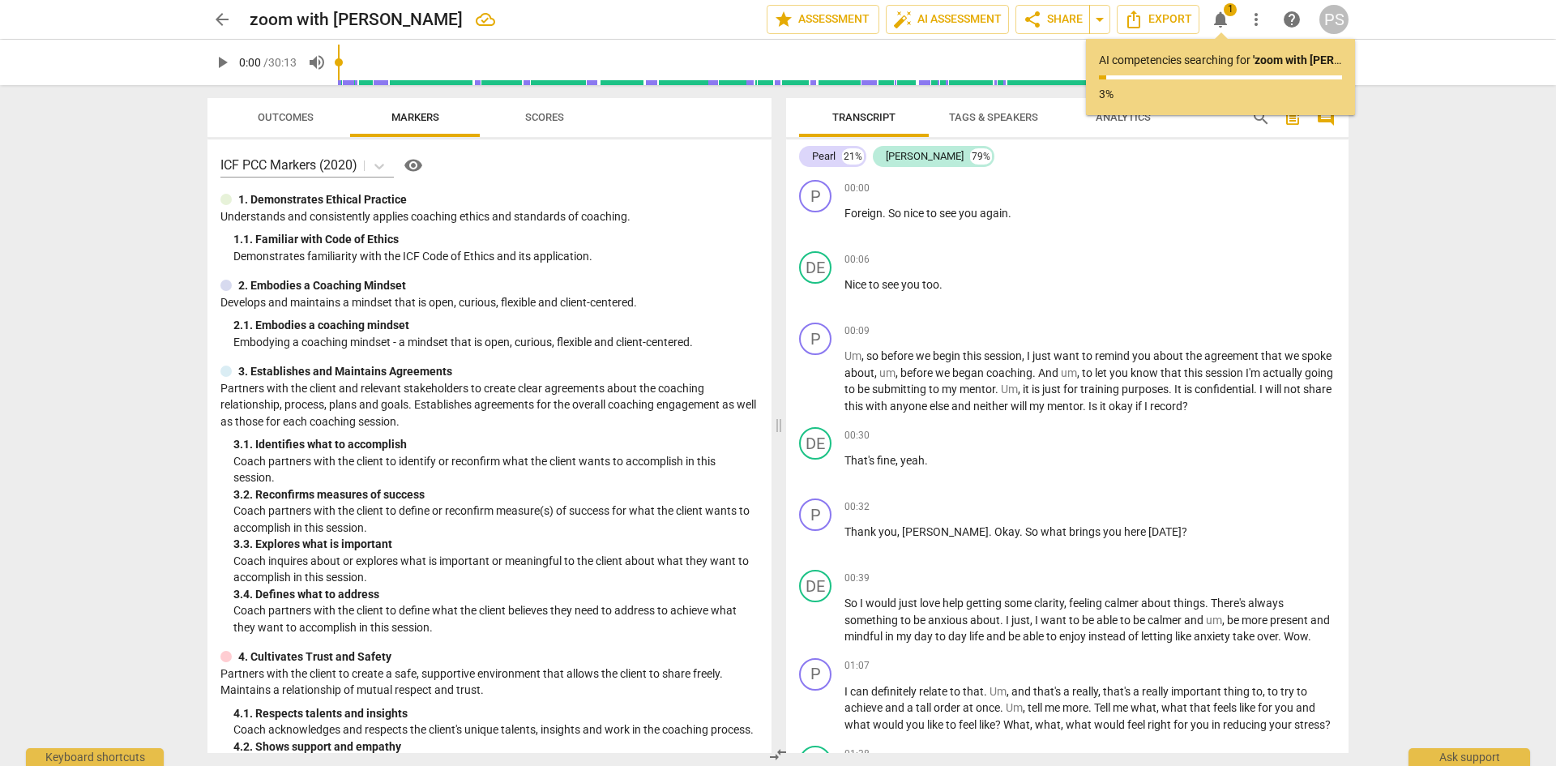
click at [267, 115] on span "Outcomes" at bounding box center [286, 117] width 56 height 12
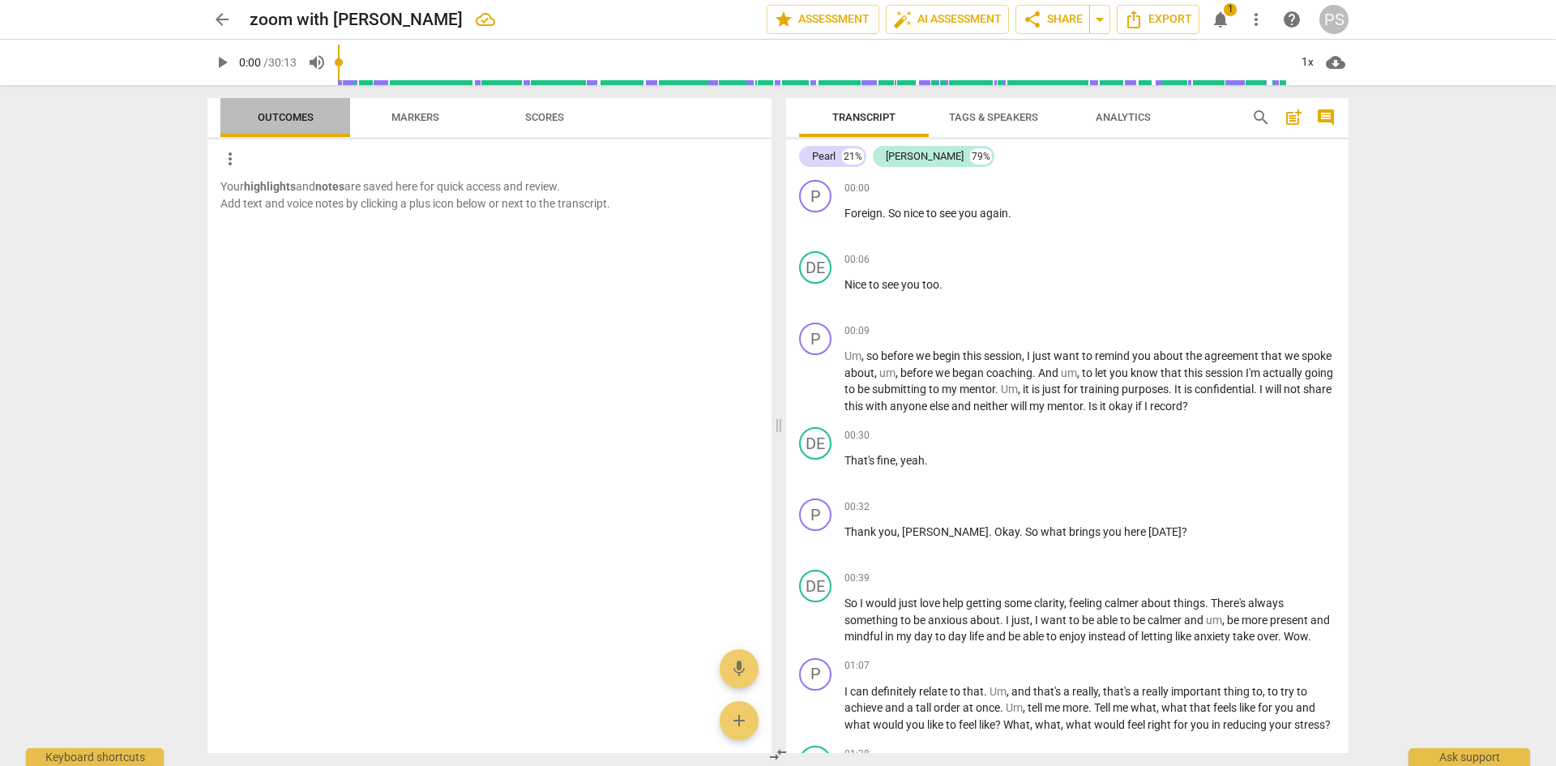
click at [342, 122] on span "Outcomes" at bounding box center [285, 118] width 130 height 22
click at [408, 117] on span "Markers" at bounding box center [415, 117] width 48 height 12
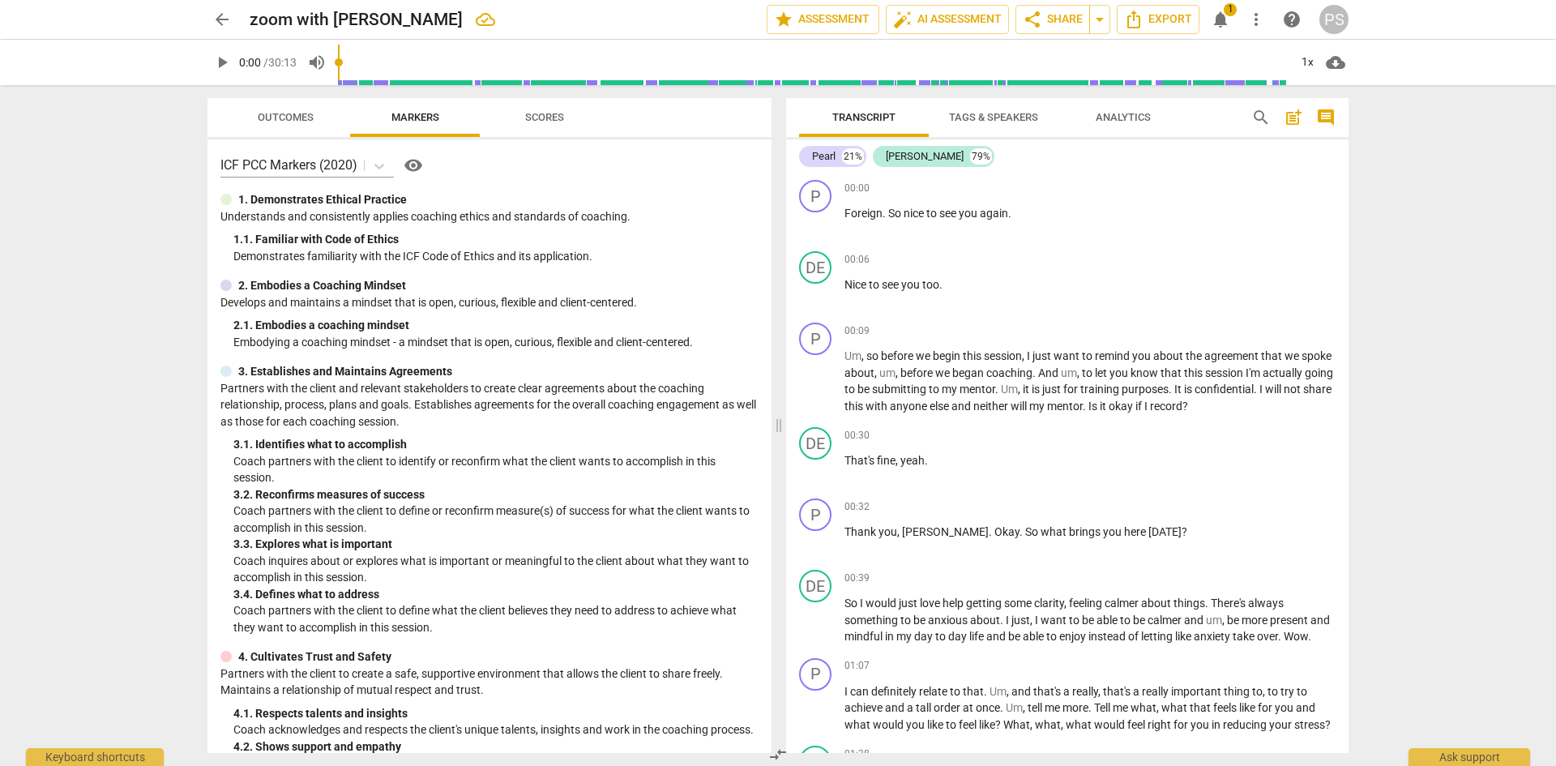
click at [530, 113] on span "Scores" at bounding box center [544, 117] width 39 height 12
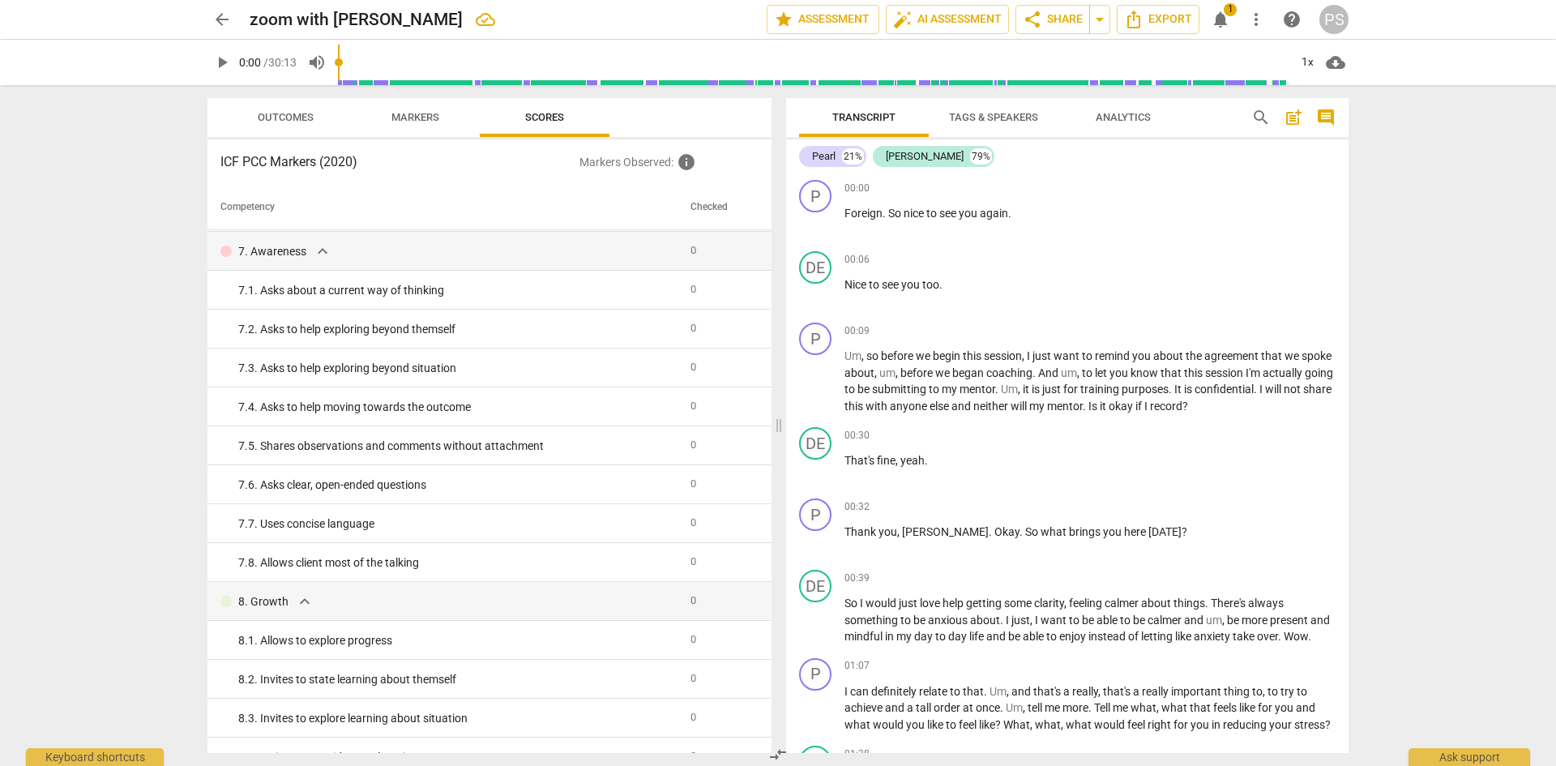
scroll to position [820, 0]
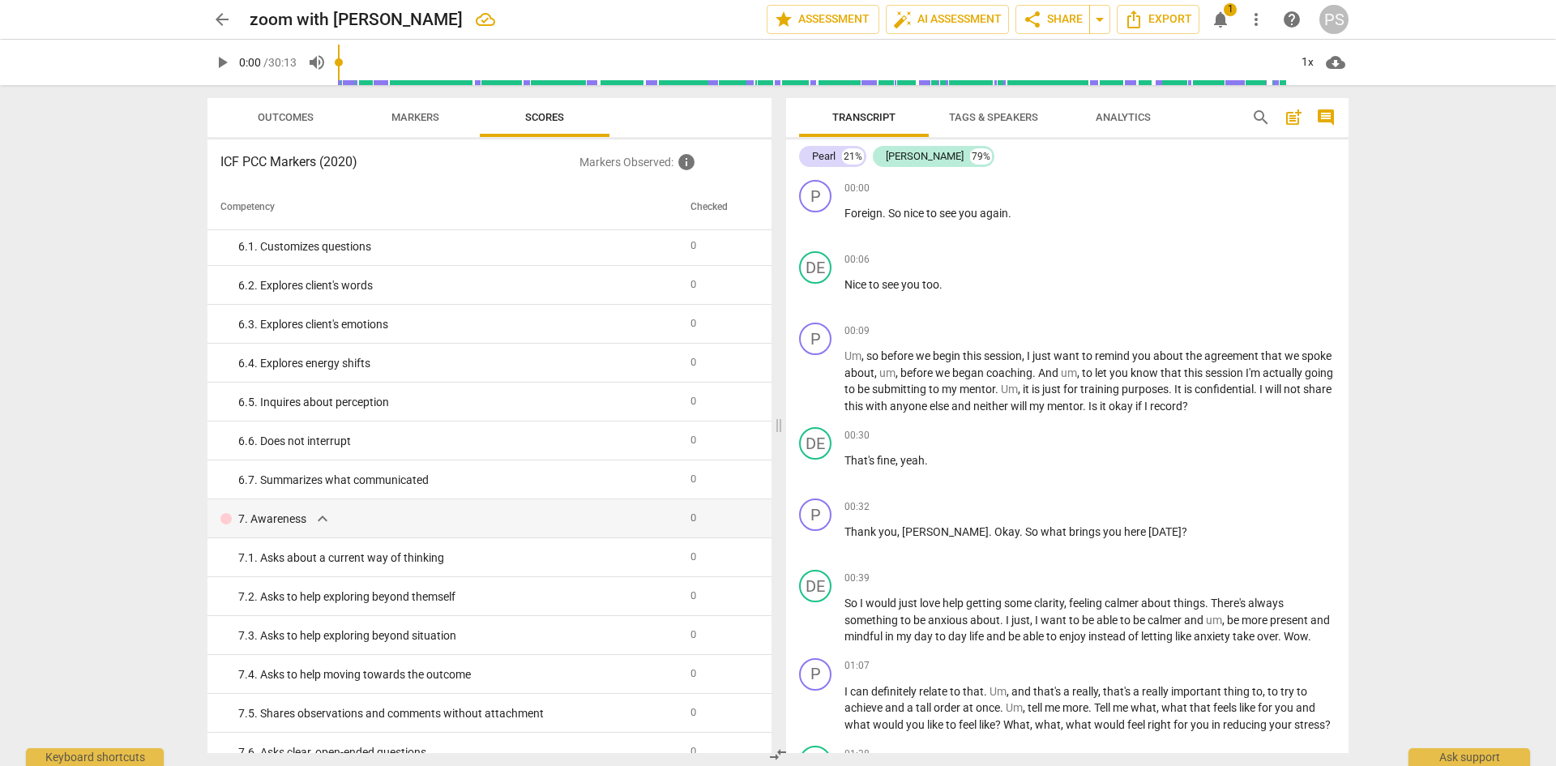
click at [310, 111] on span "Outcomes" at bounding box center [286, 117] width 56 height 12
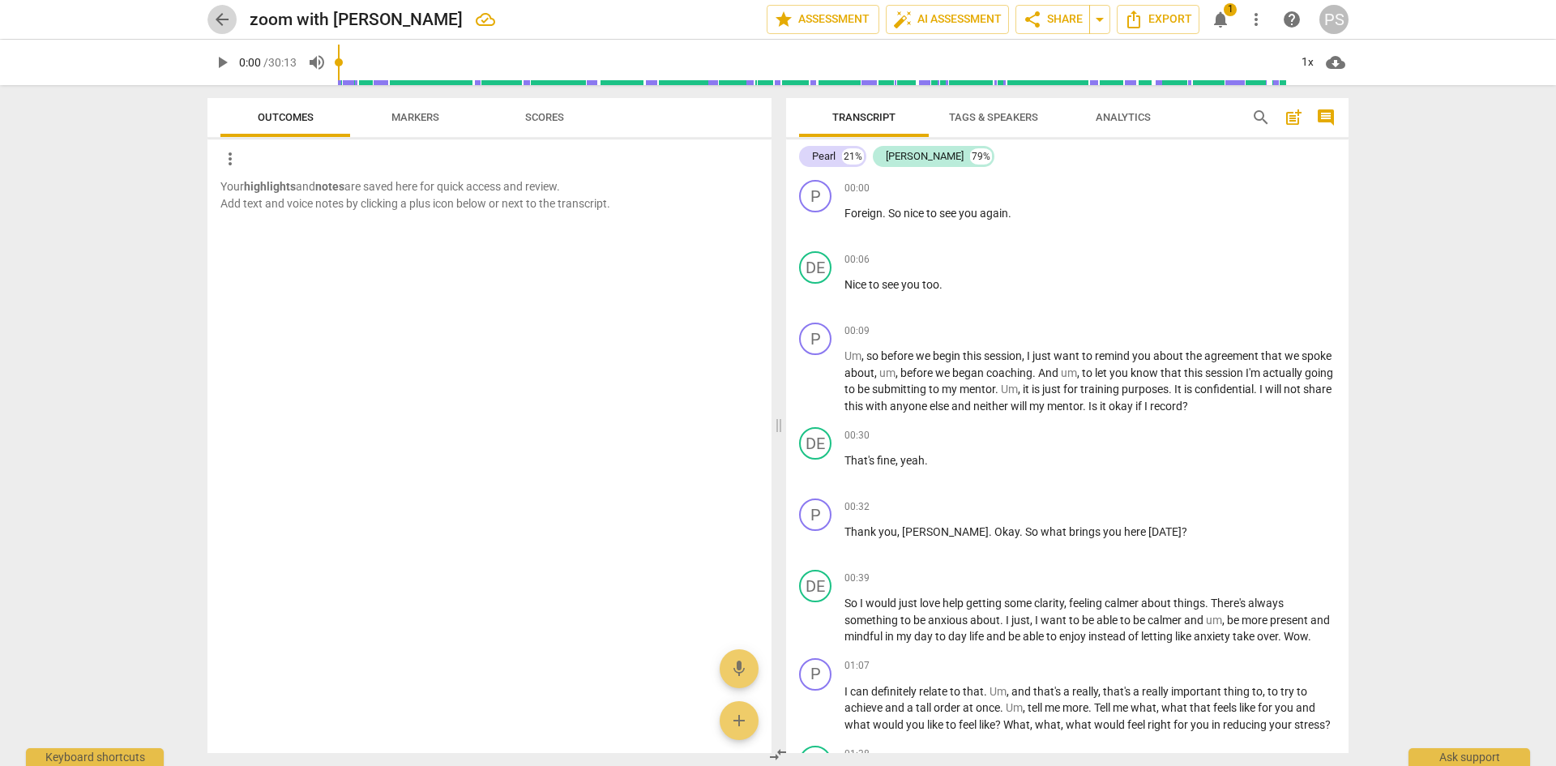
click at [220, 19] on span "arrow_back" at bounding box center [221, 19] width 19 height 19
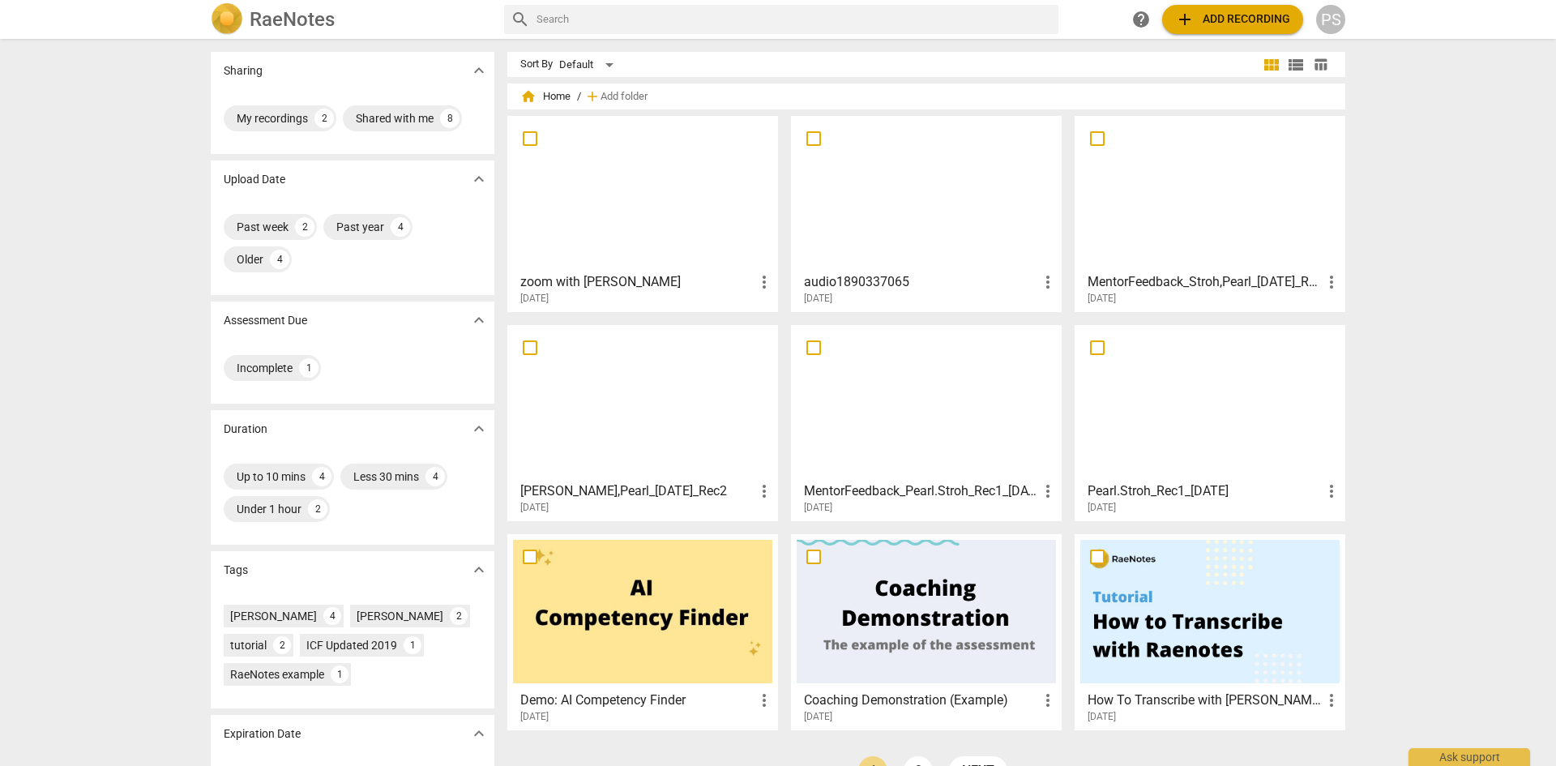
click at [927, 240] on div at bounding box center [926, 193] width 259 height 143
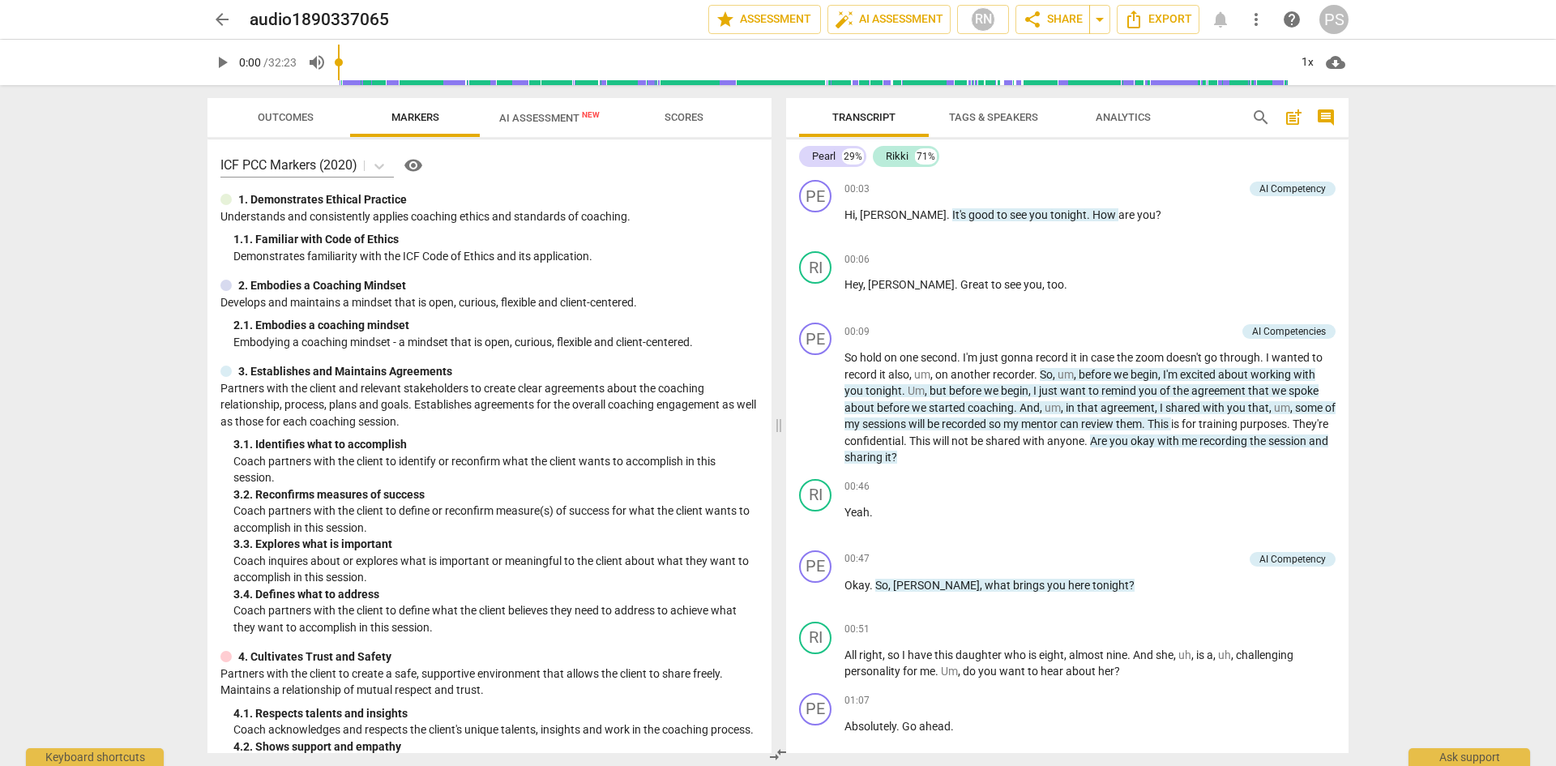
click at [552, 116] on span "AI Assessment New" at bounding box center [549, 118] width 100 height 12
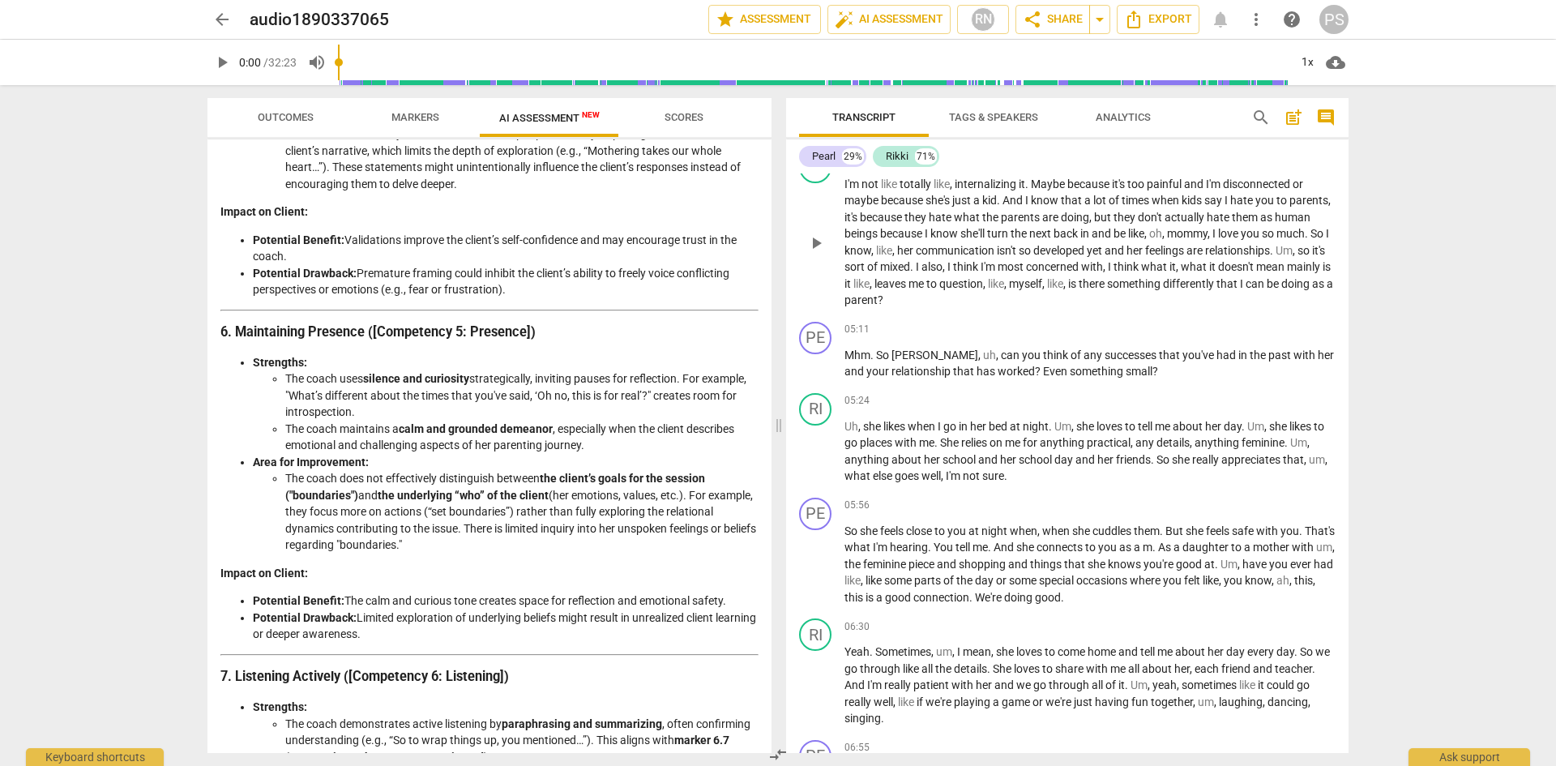
scroll to position [1378, 0]
click at [684, 124] on span "Scores" at bounding box center [684, 118] width 78 height 22
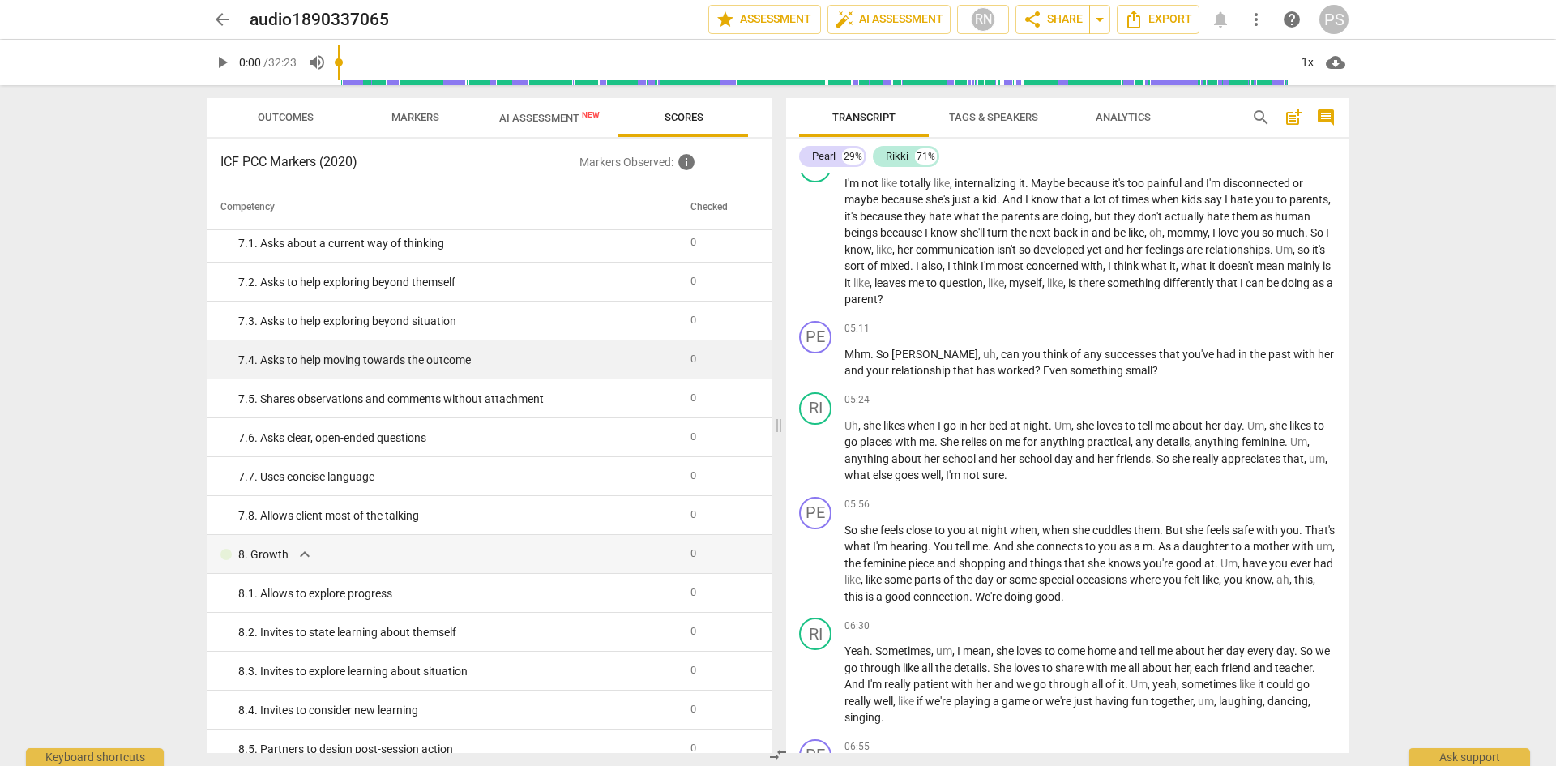
scroll to position [1306, 0]
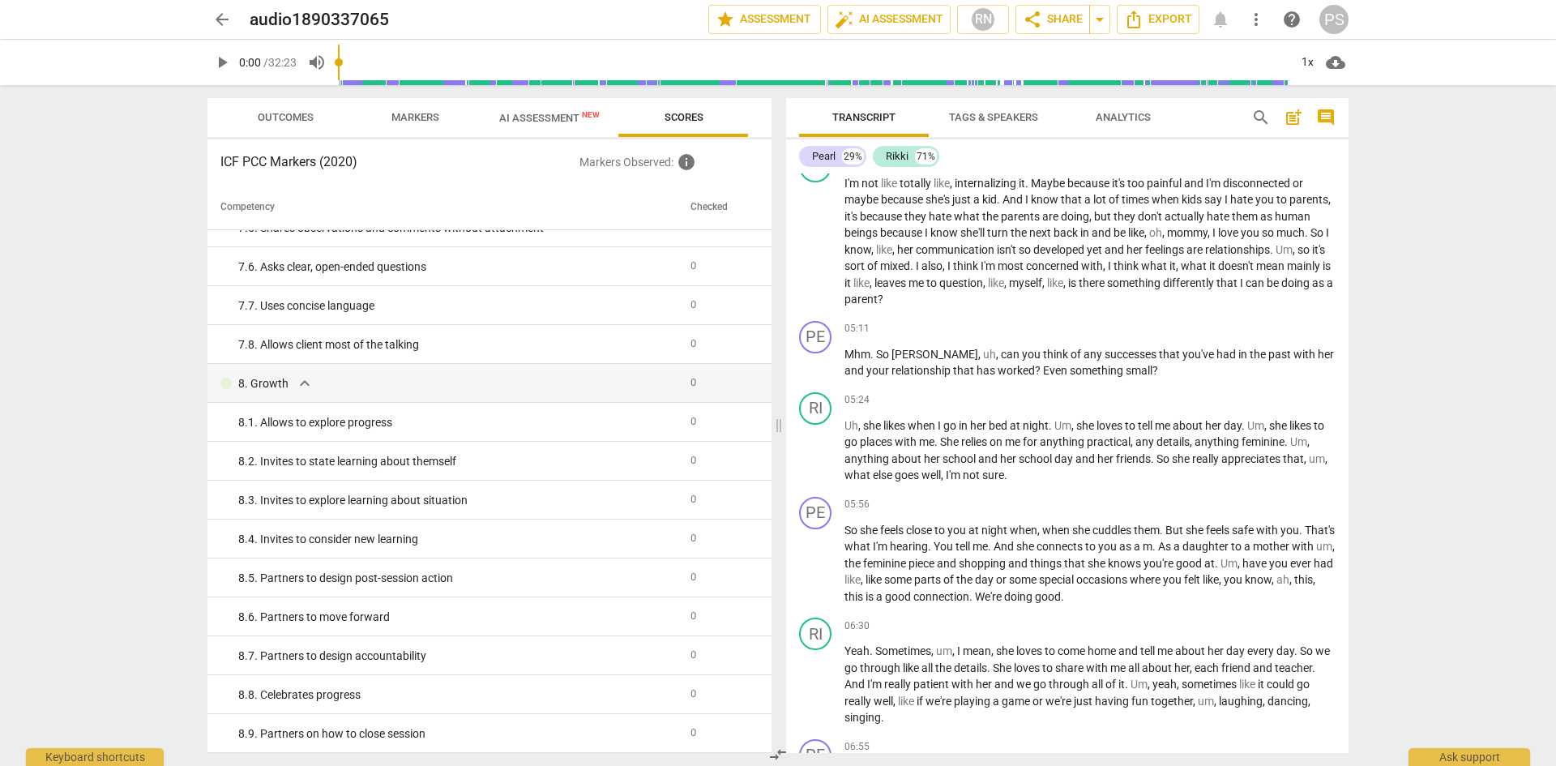
click at [214, 21] on span "arrow_back" at bounding box center [221, 19] width 19 height 19
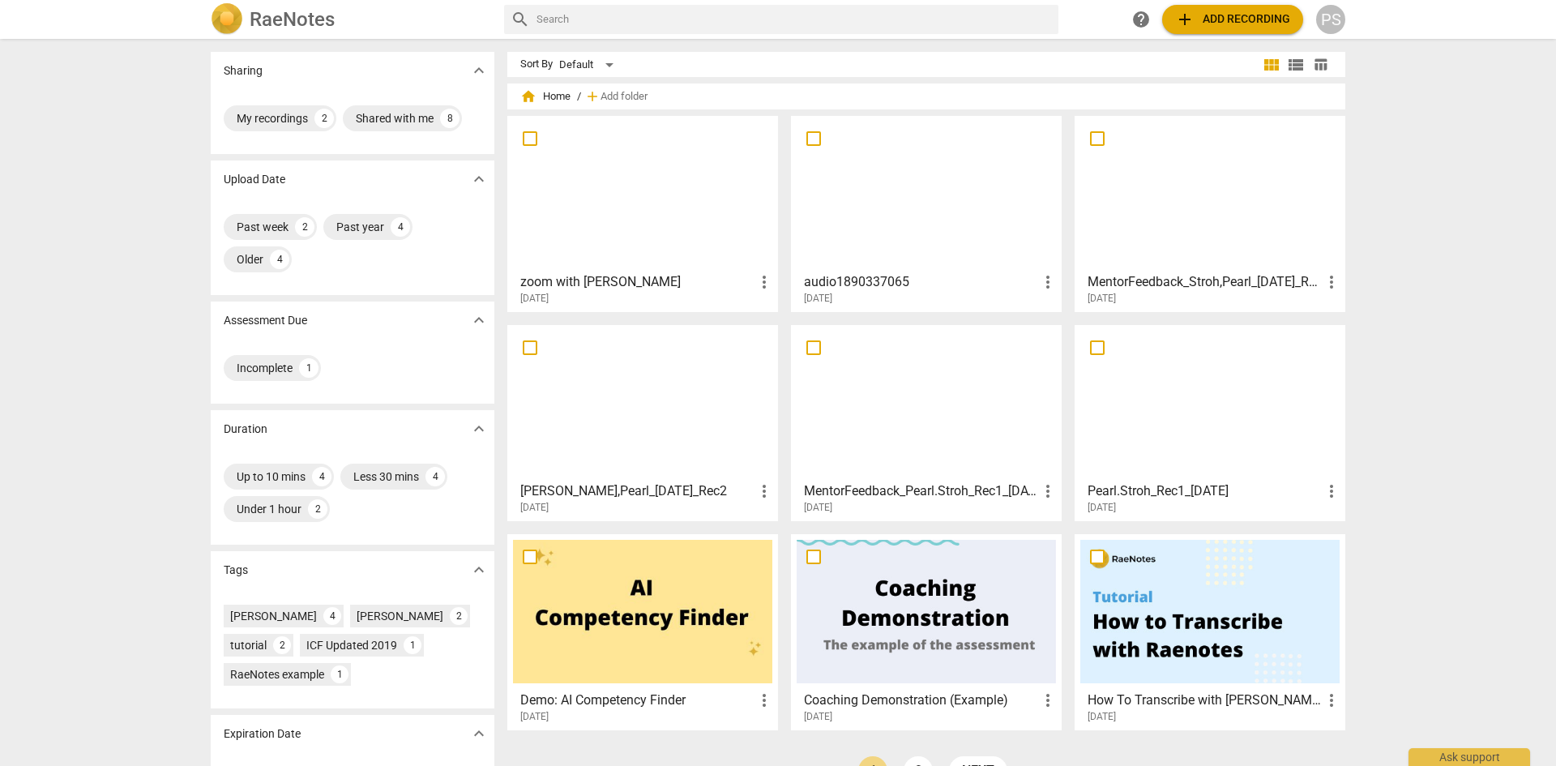
click at [627, 188] on div at bounding box center [642, 193] width 259 height 143
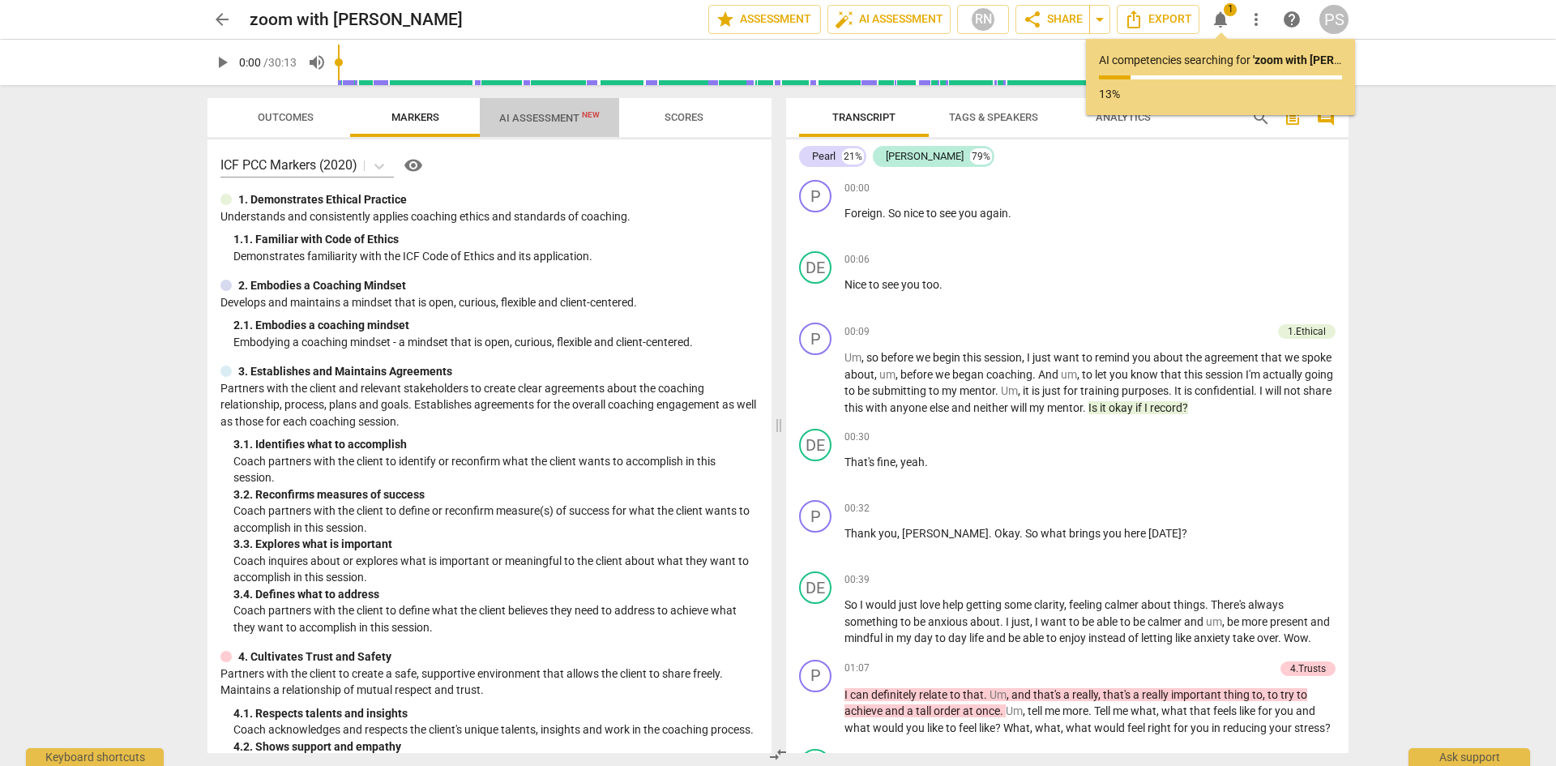
click at [537, 116] on span "AI Assessment New" at bounding box center [549, 118] width 100 height 12
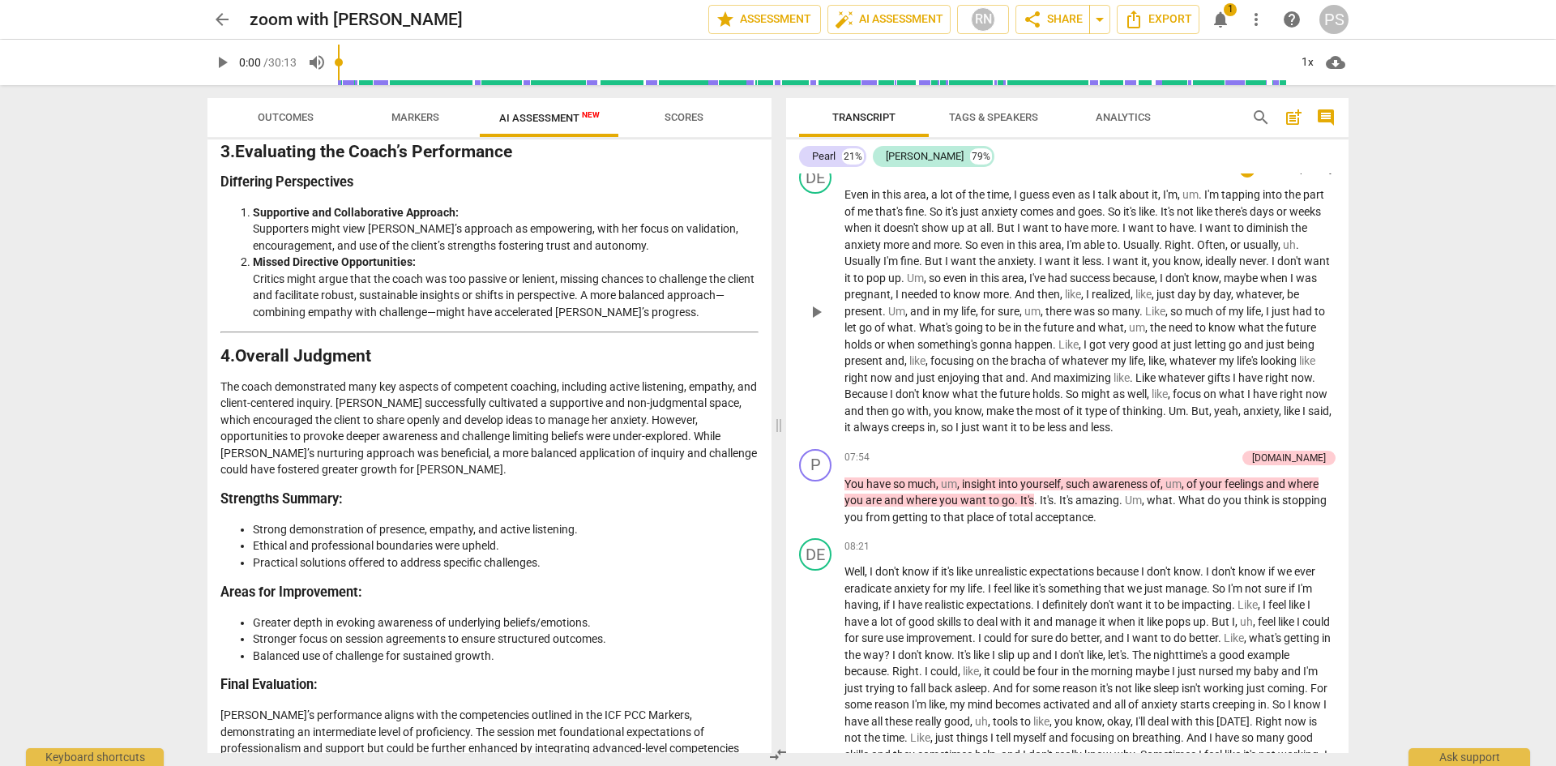
scroll to position [1459, 0]
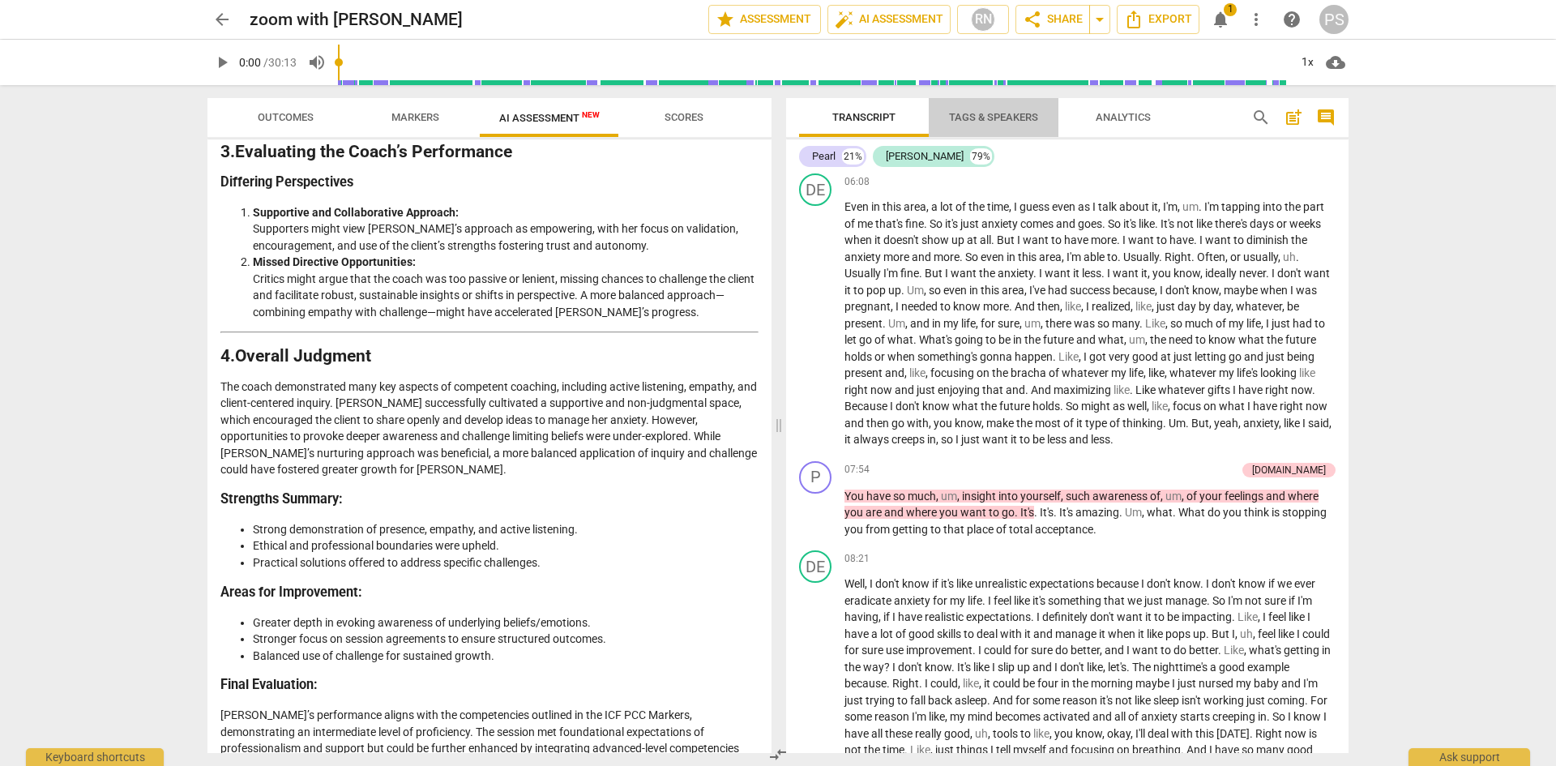
click at [962, 108] on span "Tags & Speakers" at bounding box center [994, 118] width 128 height 22
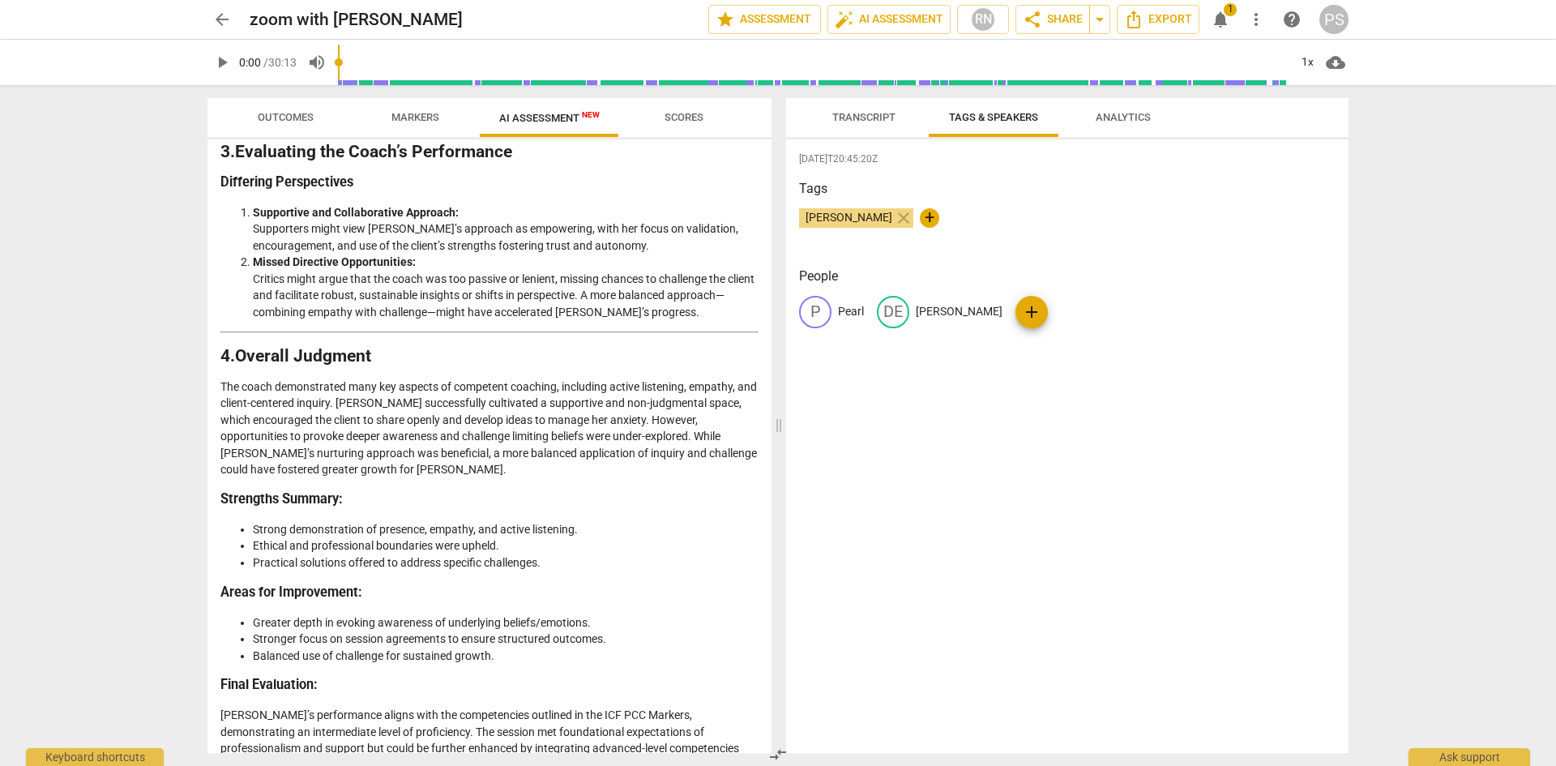
click at [1099, 112] on span "Analytics" at bounding box center [1123, 117] width 55 height 12
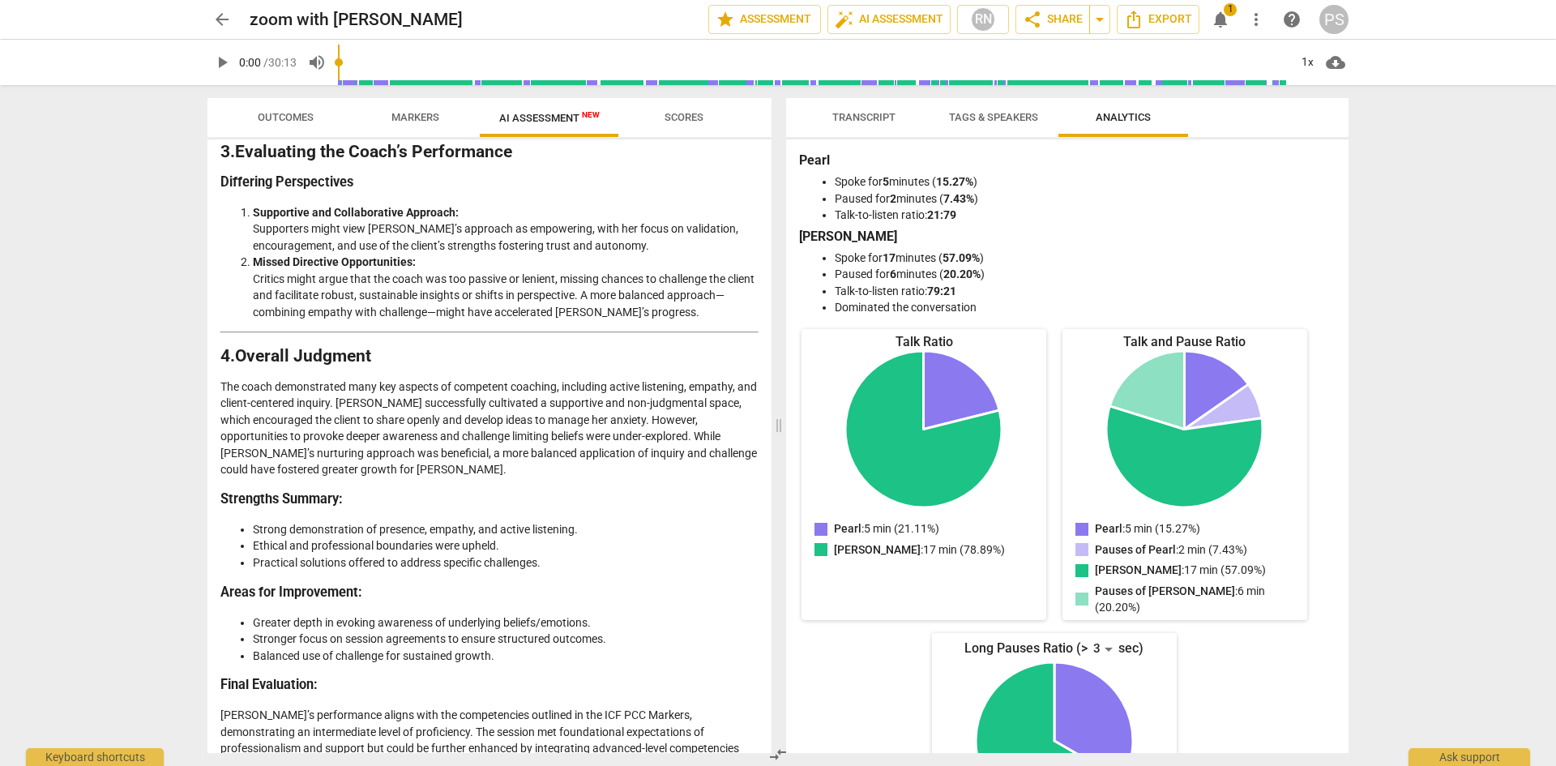
scroll to position [0, 0]
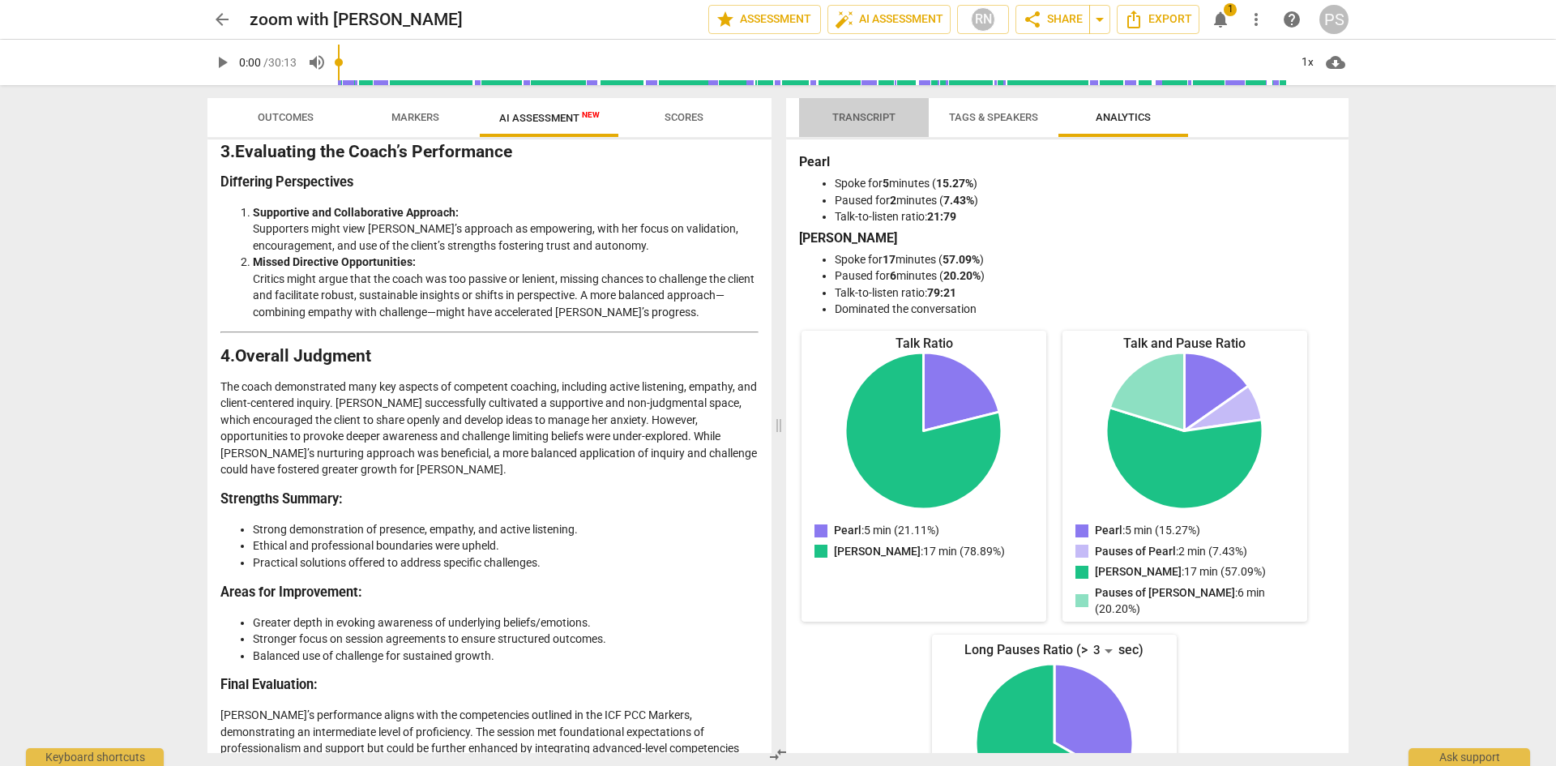
click at [857, 116] on span "Transcript" at bounding box center [863, 117] width 63 height 12
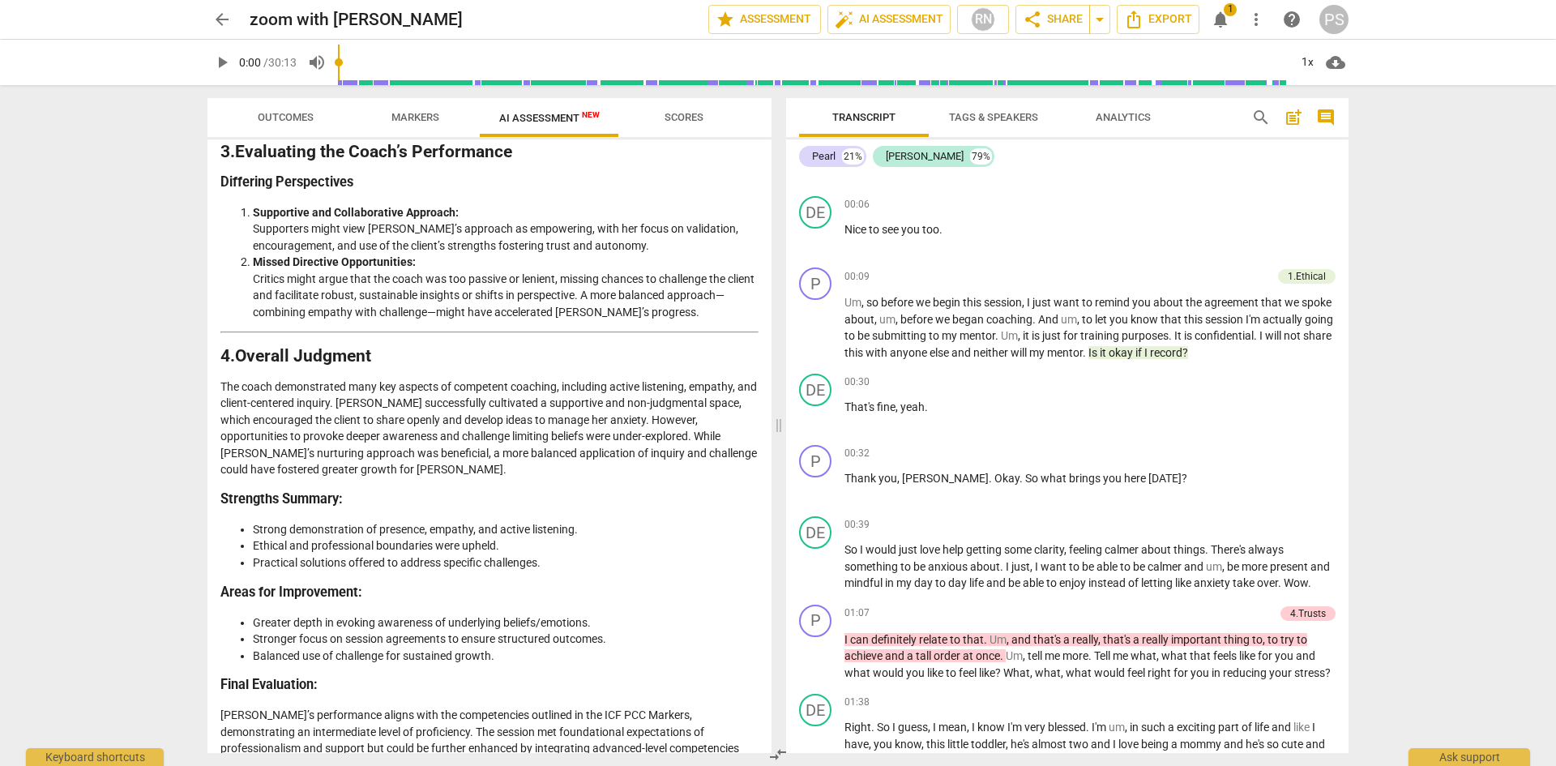
scroll to position [162, 0]
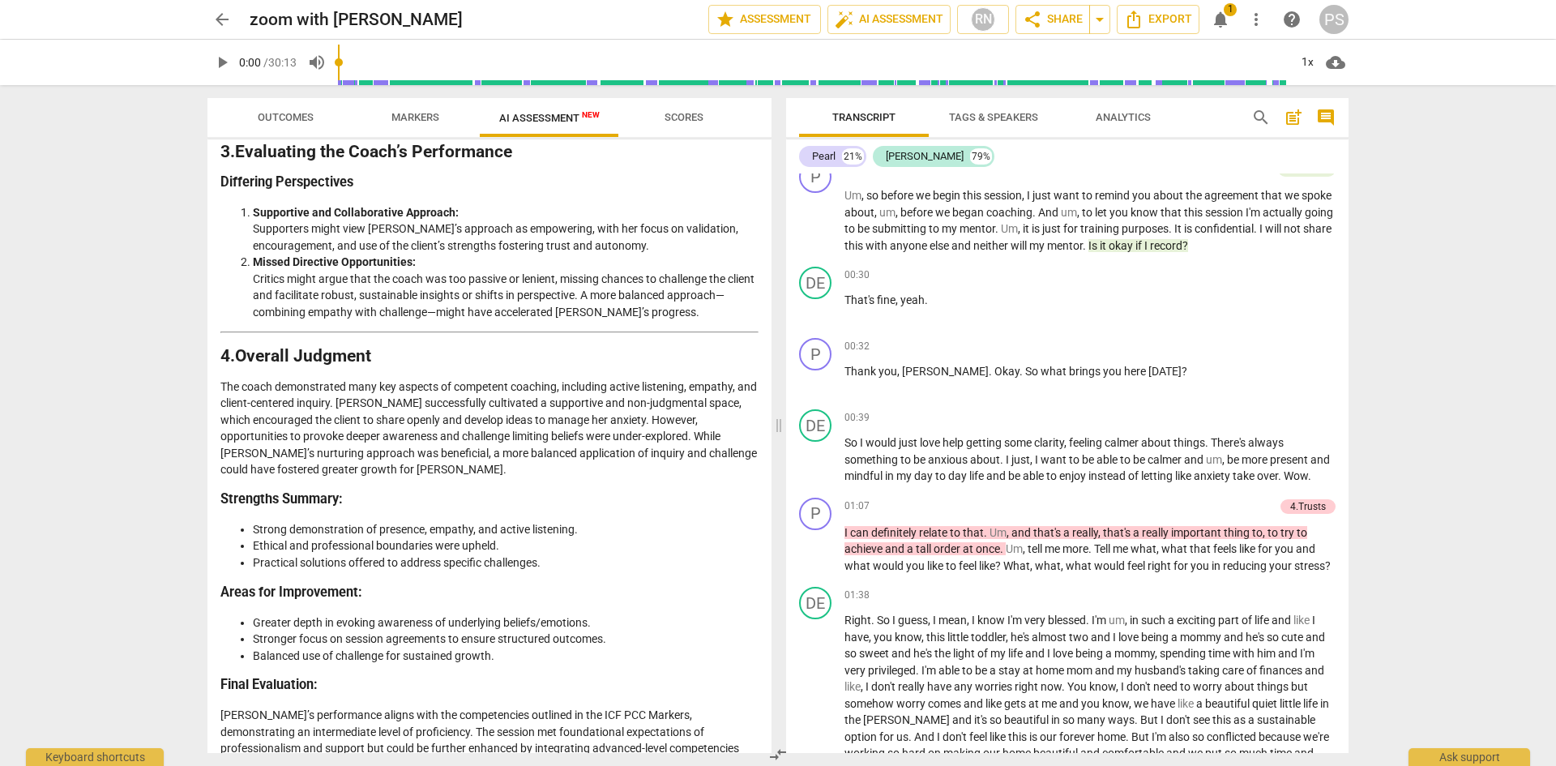
click at [686, 119] on span "Scores" at bounding box center [684, 117] width 39 height 12
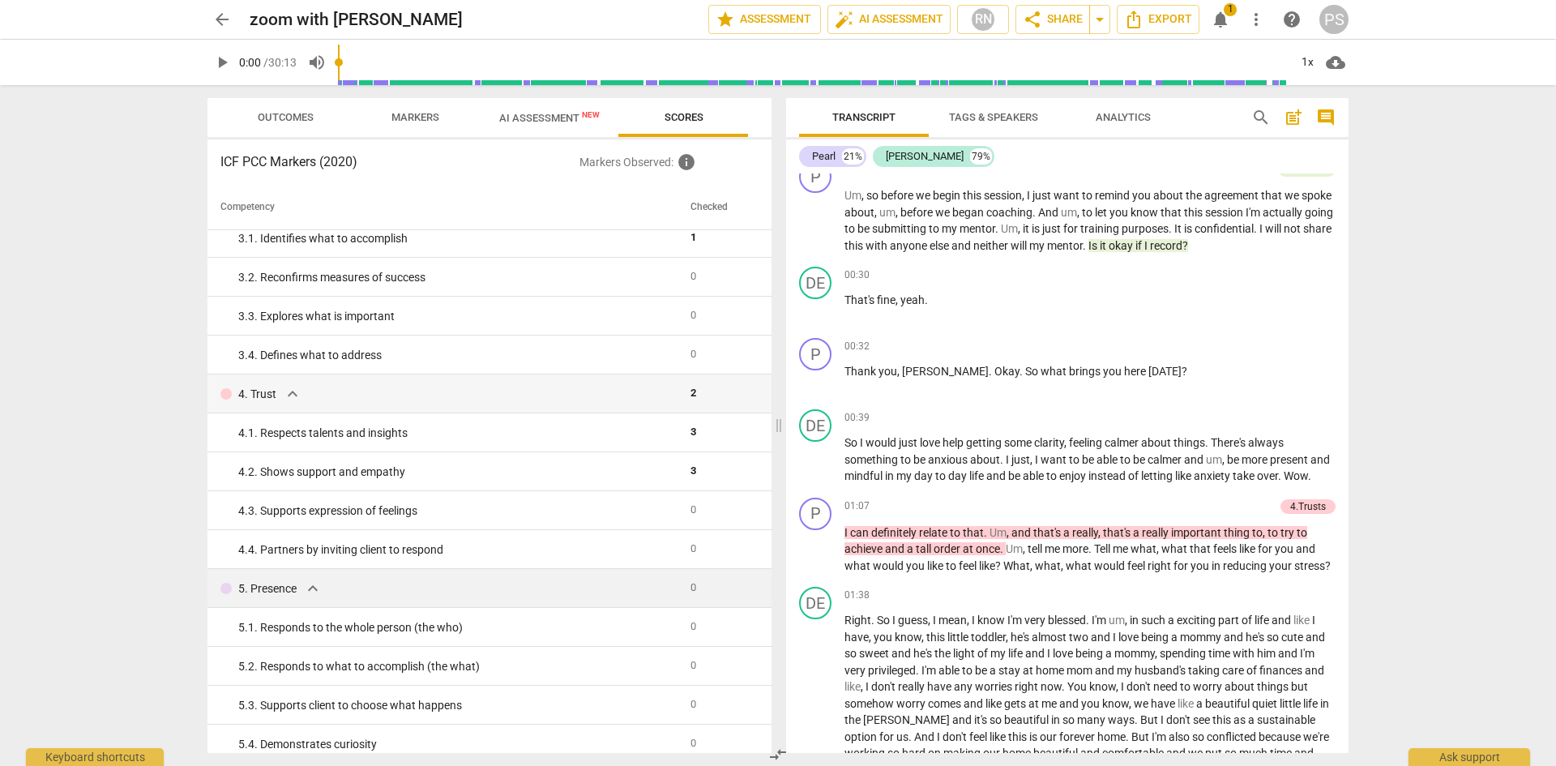
scroll to position [0, 0]
